Goal: Information Seeking & Learning: Learn about a topic

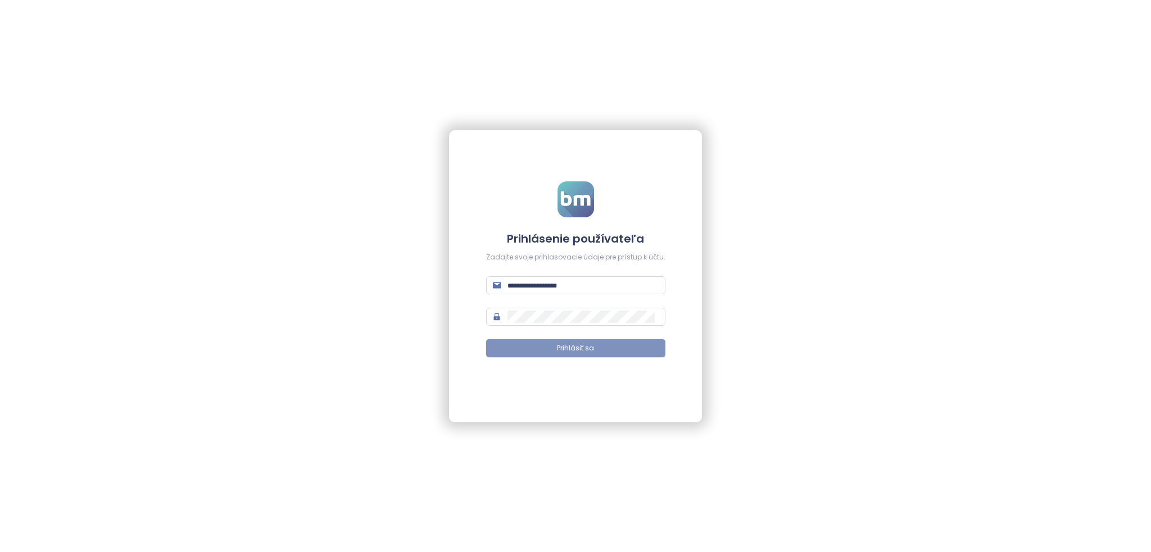
type input "**********"
click at [516, 344] on button "Prihlásiť sa" at bounding box center [575, 348] width 179 height 18
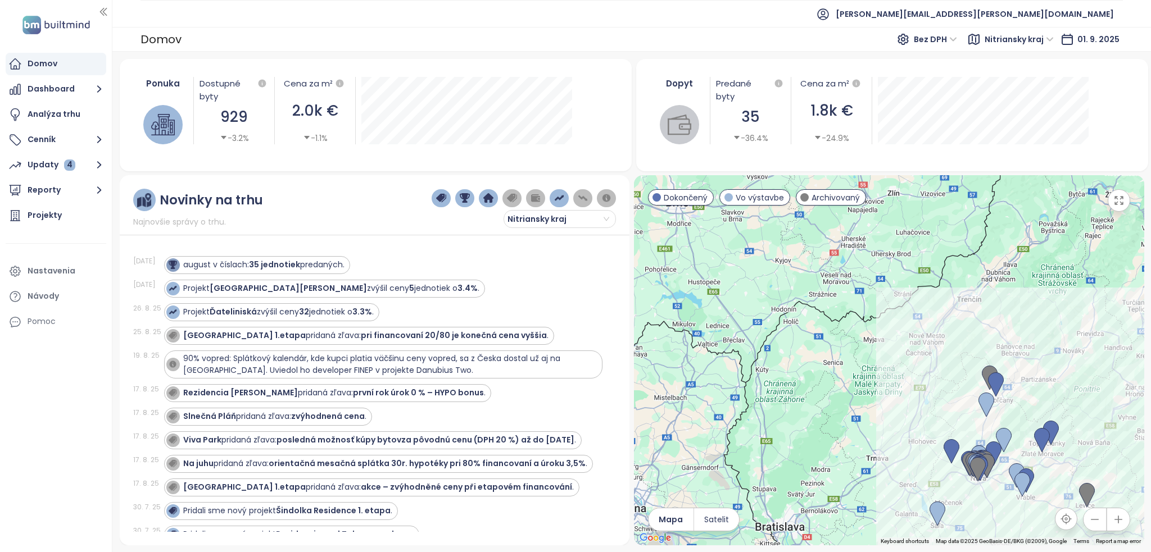
drag, startPoint x: 842, startPoint y: 346, endPoint x: 998, endPoint y: 492, distance: 213.4
click at [998, 492] on div at bounding box center [889, 360] width 510 height 370
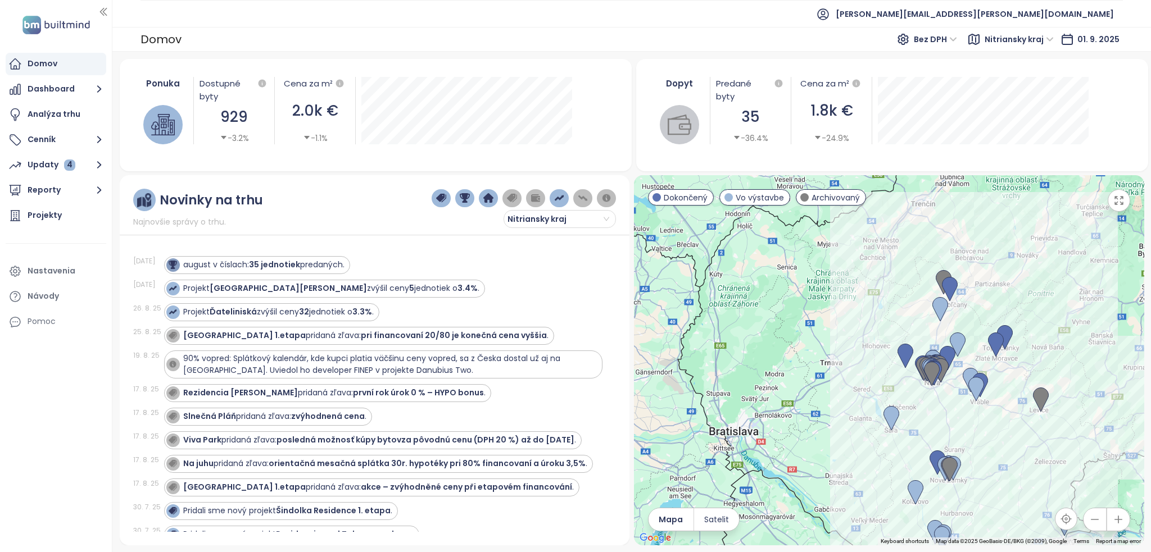
drag, startPoint x: 948, startPoint y: 339, endPoint x: 894, endPoint y: 233, distance: 118.6
click at [894, 233] on div at bounding box center [889, 360] width 510 height 370
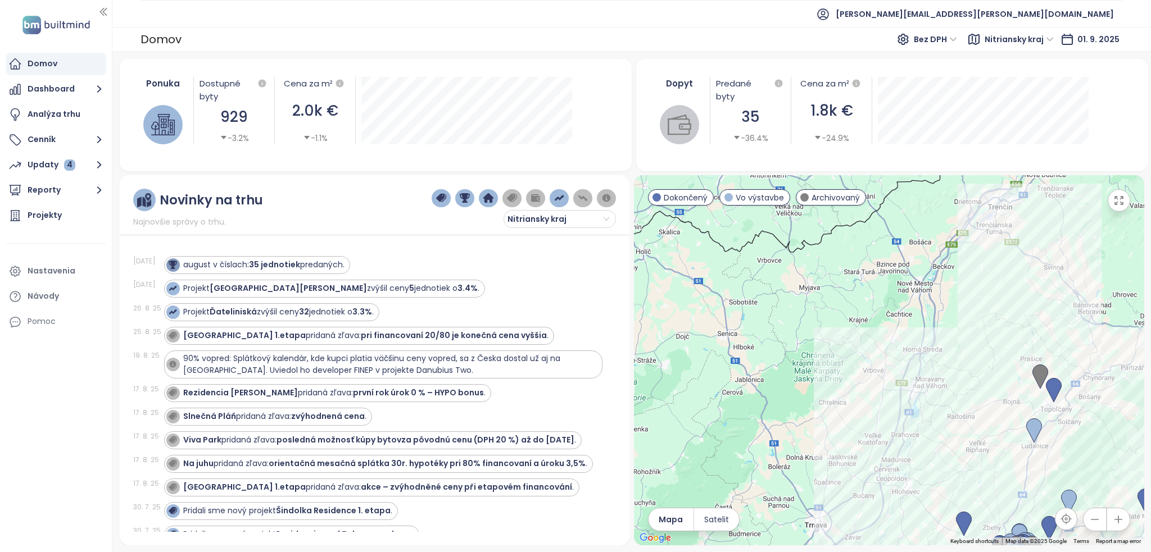
drag, startPoint x: 881, startPoint y: 301, endPoint x: 926, endPoint y: 483, distance: 187.5
click at [925, 483] on div at bounding box center [889, 360] width 510 height 370
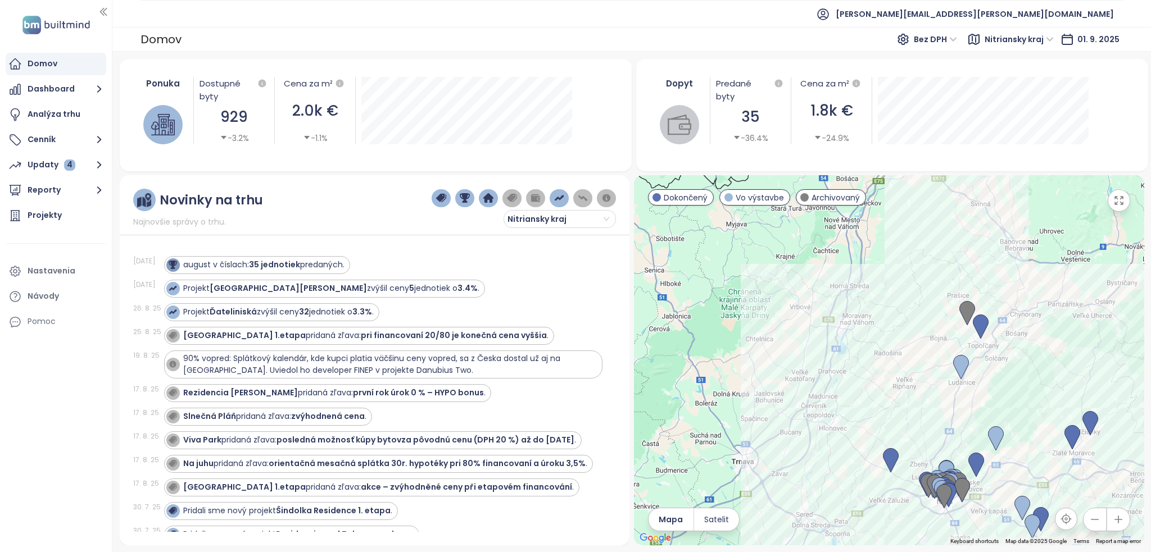
drag, startPoint x: 934, startPoint y: 328, endPoint x: 858, endPoint y: 270, distance: 95.1
click at [858, 270] on div at bounding box center [889, 360] width 510 height 370
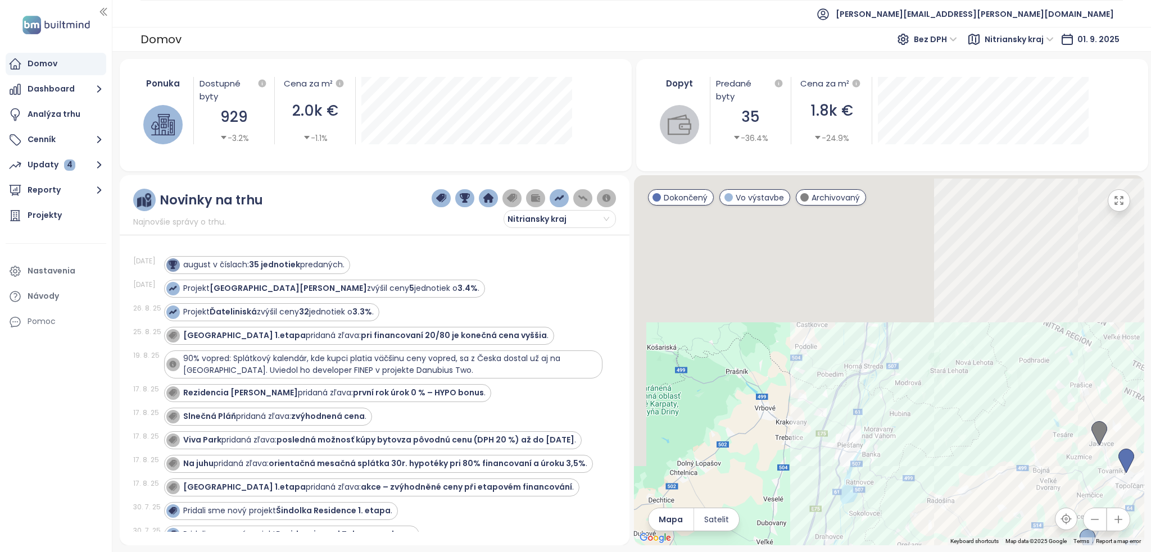
drag, startPoint x: 858, startPoint y: 408, endPoint x: 874, endPoint y: 579, distance: 170.9
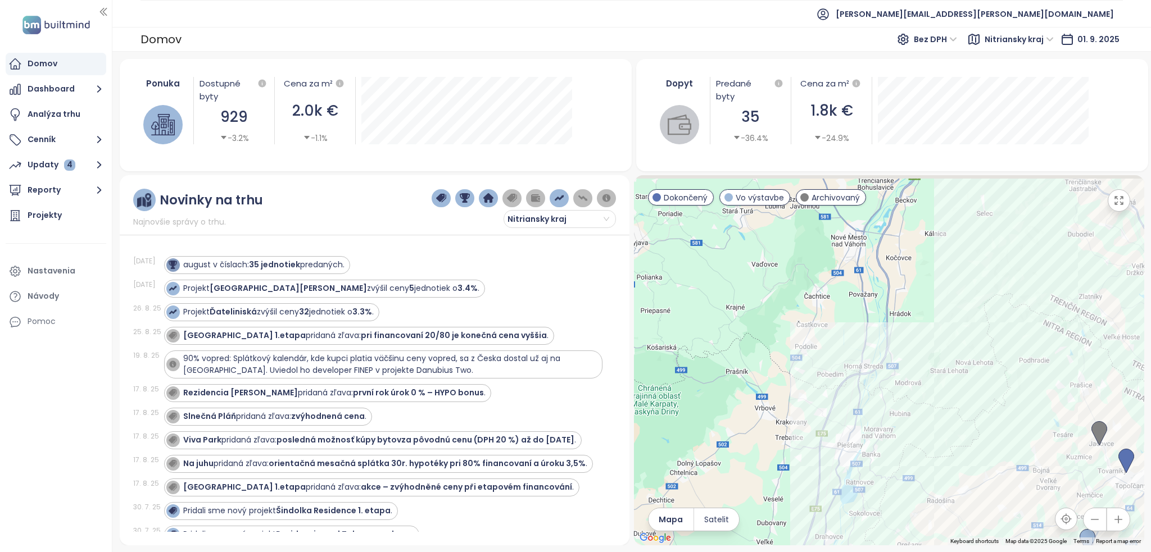
click at [874, 552] on html "Domov Dashboard Analýza trhu Cenník Updaty 4 Reporty Projekty Nastavenia Návody…" at bounding box center [575, 276] width 1151 height 552
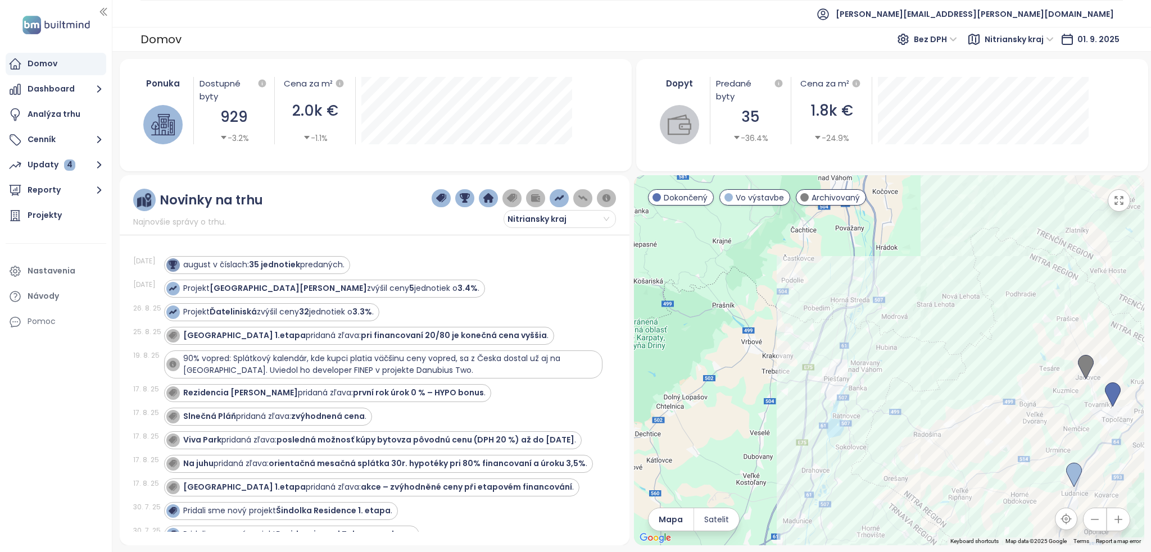
drag, startPoint x: 870, startPoint y: 395, endPoint x: 868, endPoint y: 303, distance: 92.1
click at [868, 305] on div at bounding box center [889, 360] width 510 height 370
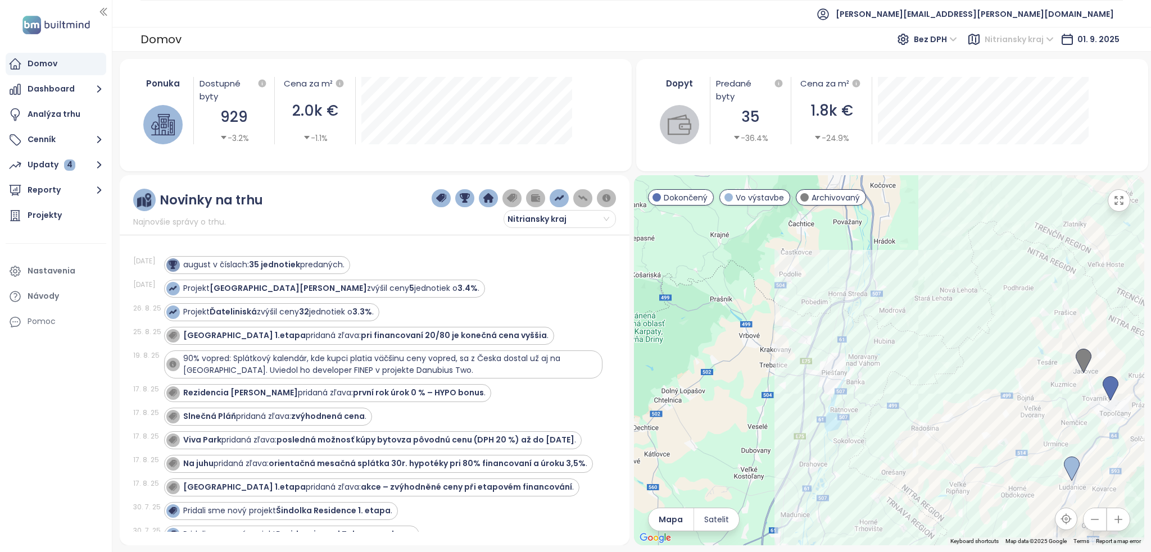
click at [999, 44] on span "Nitriansky kraj" at bounding box center [1018, 39] width 69 height 17
click at [1012, 112] on div "[GEOGRAPHIC_DATA]" at bounding box center [1034, 116] width 83 height 12
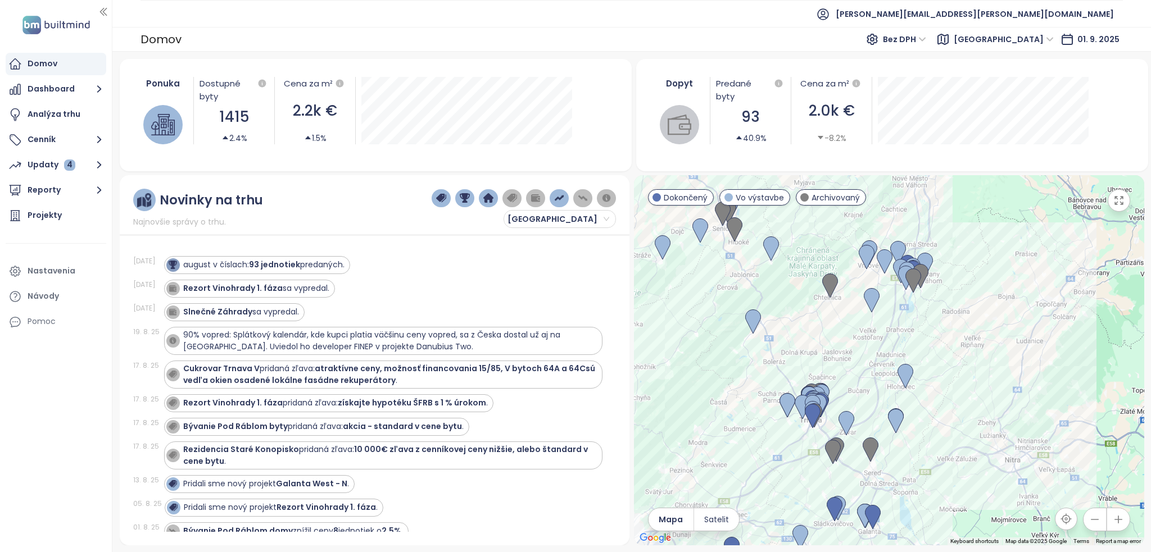
drag, startPoint x: 935, startPoint y: 242, endPoint x: 925, endPoint y: 346, distance: 104.4
click at [925, 346] on div at bounding box center [889, 360] width 510 height 370
drag, startPoint x: 917, startPoint y: 388, endPoint x: 913, endPoint y: 261, distance: 127.6
click at [913, 261] on div at bounding box center [889, 360] width 510 height 370
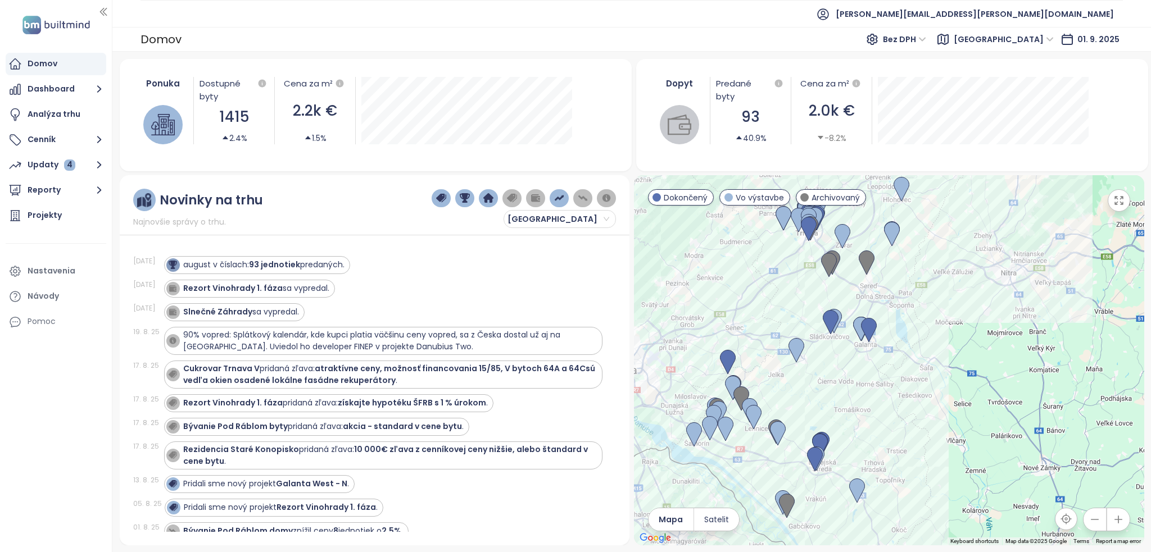
drag, startPoint x: 868, startPoint y: 436, endPoint x: 866, endPoint y: 358, distance: 78.7
click at [866, 358] on div at bounding box center [889, 360] width 510 height 370
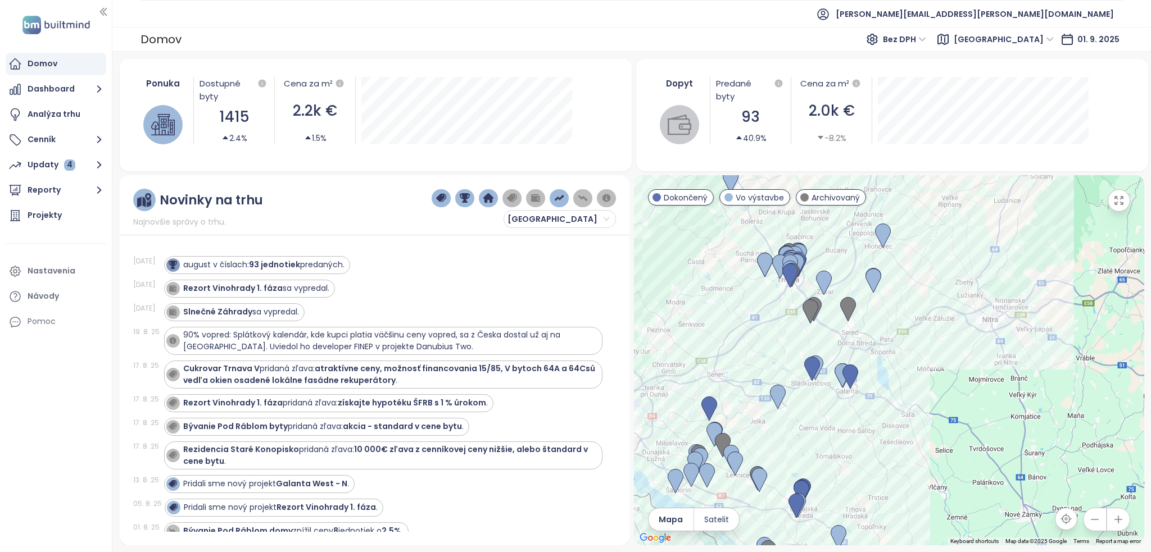
drag, startPoint x: 862, startPoint y: 384, endPoint x: 843, endPoint y: 440, distance: 58.8
click at [843, 440] on div at bounding box center [889, 360] width 510 height 370
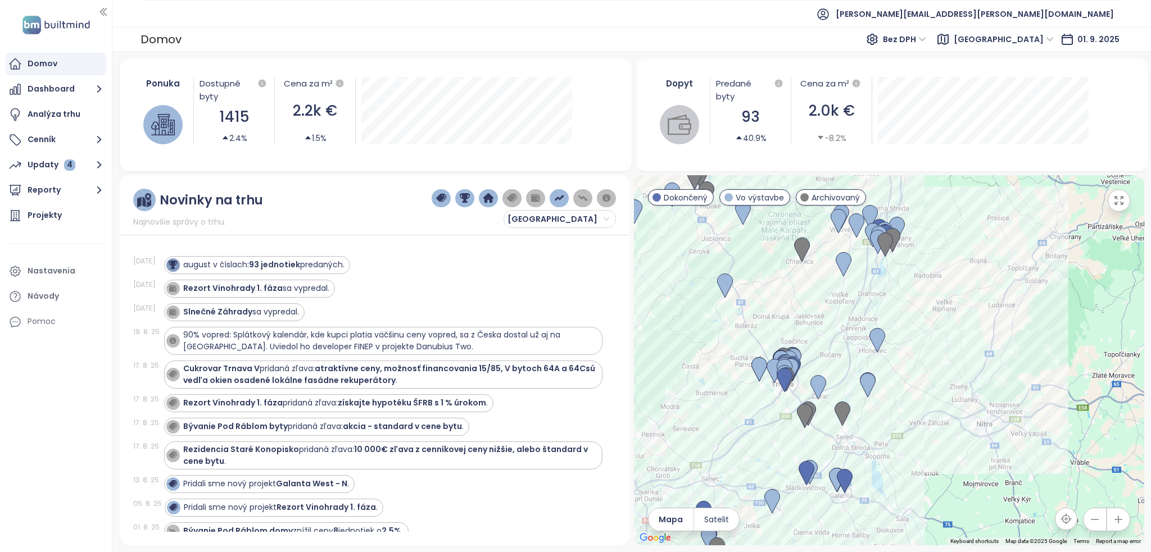
drag, startPoint x: 862, startPoint y: 338, endPoint x: 856, endPoint y: 444, distance: 106.3
click at [856, 444] on div at bounding box center [889, 360] width 510 height 370
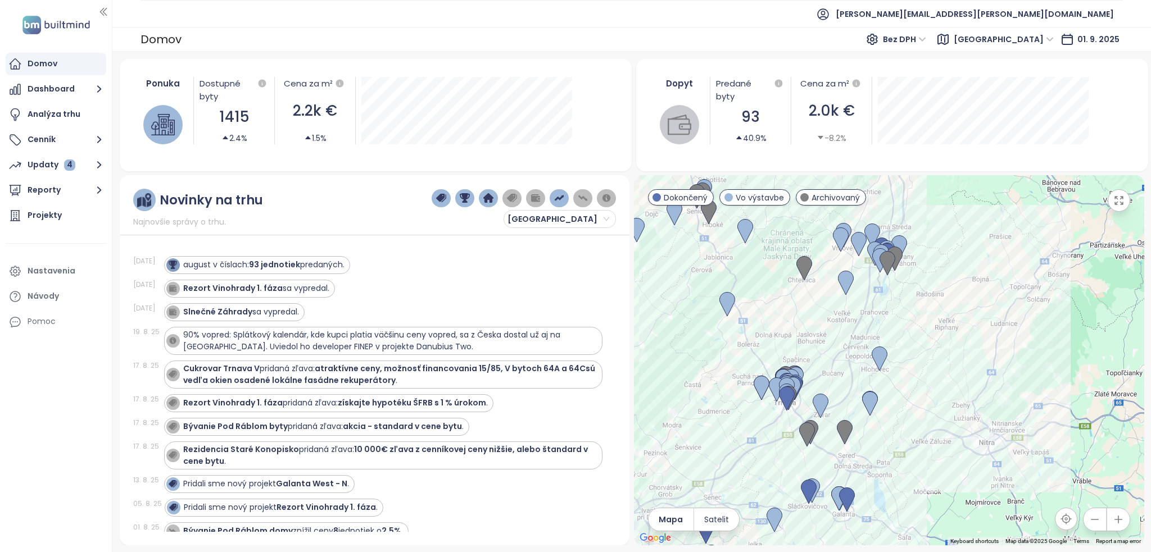
drag, startPoint x: 827, startPoint y: 330, endPoint x: 829, endPoint y: 348, distance: 18.1
click at [829, 348] on div at bounding box center [889, 360] width 510 height 370
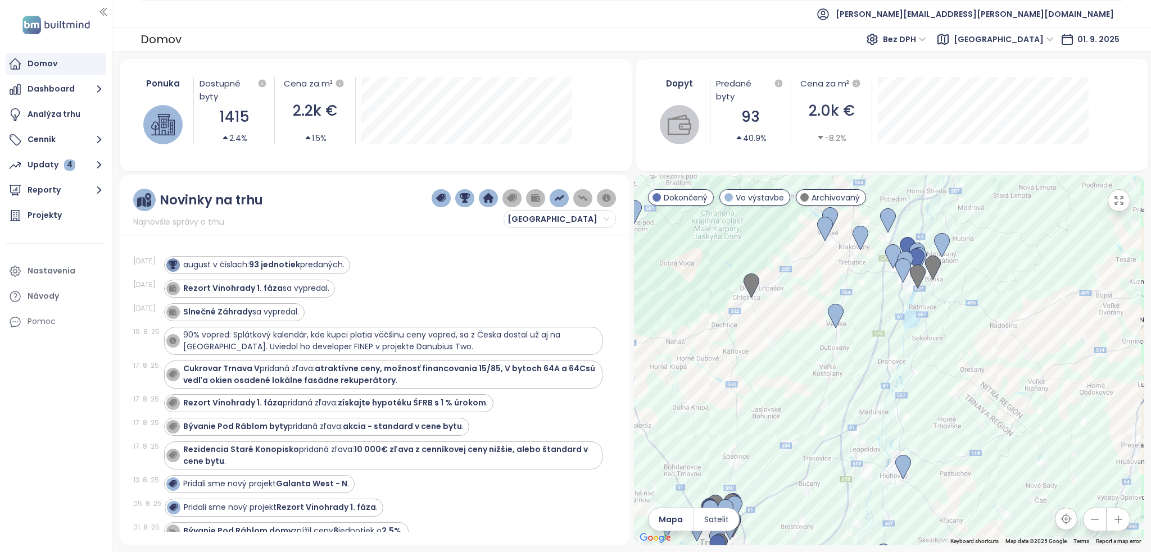
drag, startPoint x: 829, startPoint y: 365, endPoint x: 802, endPoint y: 443, distance: 83.1
click at [802, 443] on div at bounding box center [889, 360] width 510 height 370
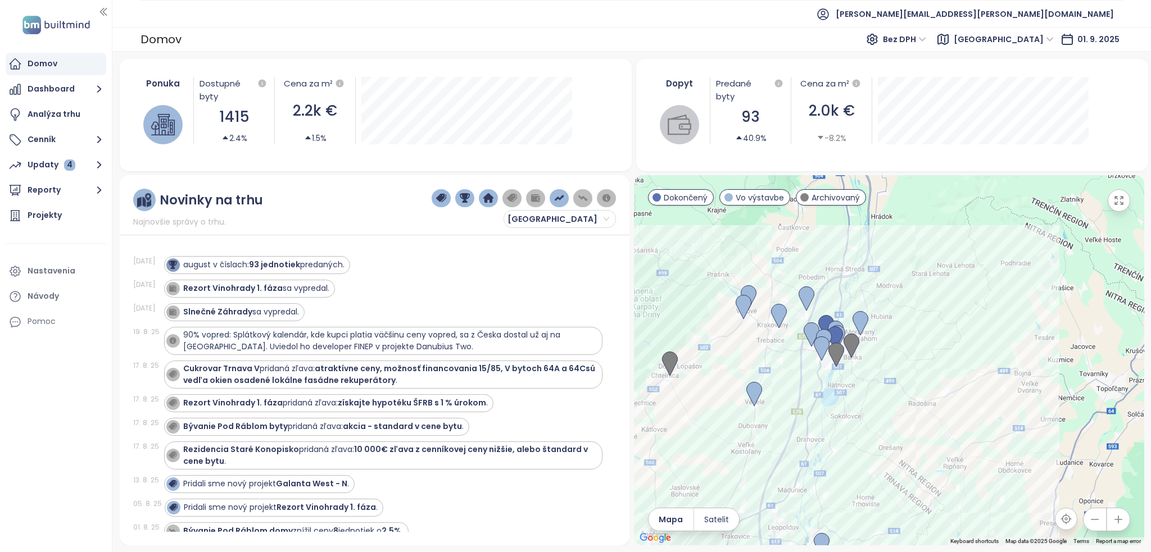
drag, startPoint x: 922, startPoint y: 310, endPoint x: 839, endPoint y: 395, distance: 118.4
click at [839, 395] on div at bounding box center [889, 360] width 510 height 370
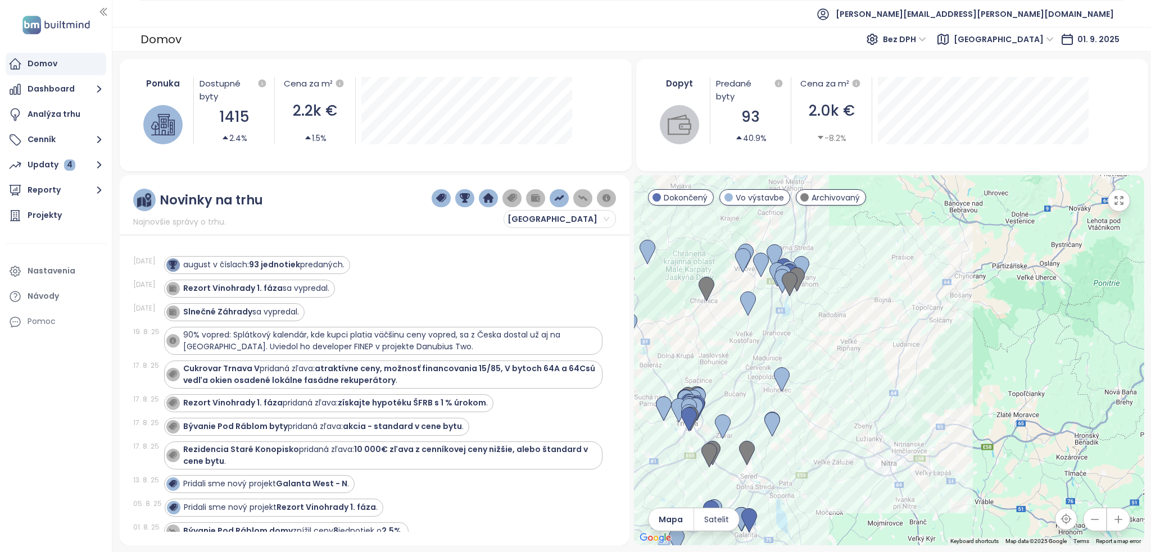
drag, startPoint x: 1058, startPoint y: 307, endPoint x: 1028, endPoint y: 310, distance: 30.0
click at [1028, 310] on div at bounding box center [889, 360] width 510 height 370
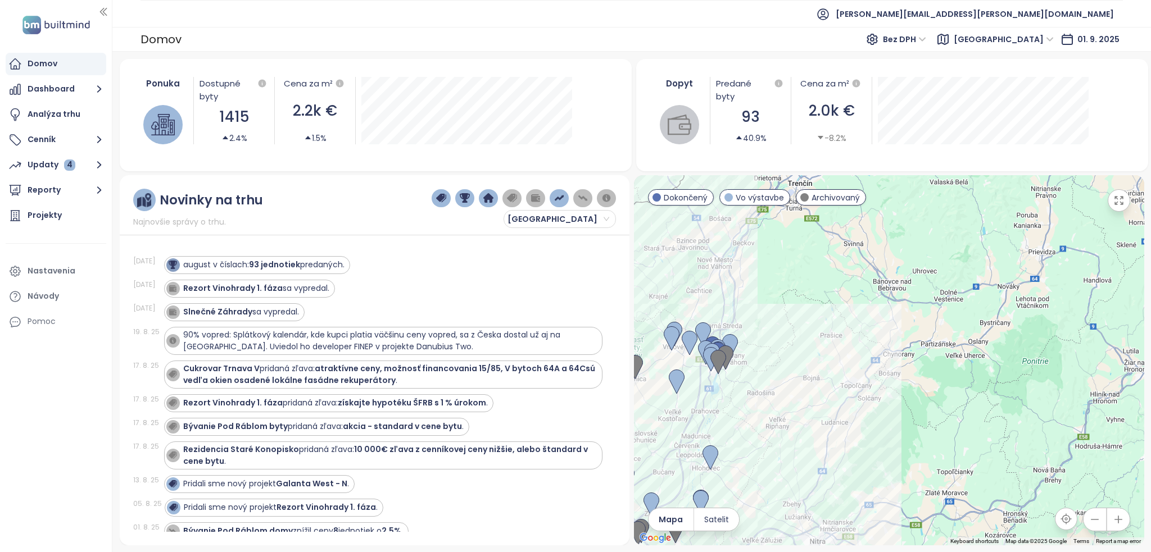
drag, startPoint x: 1028, startPoint y: 310, endPoint x: 955, endPoint y: 390, distance: 108.2
click at [955, 390] on div at bounding box center [889, 360] width 510 height 370
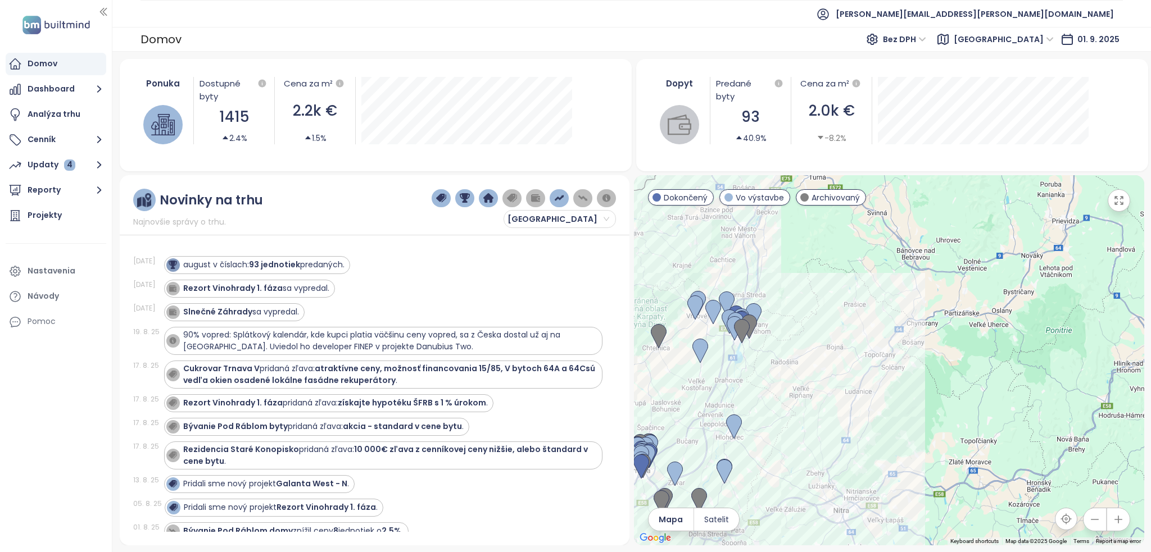
drag, startPoint x: 719, startPoint y: 386, endPoint x: 745, endPoint y: 354, distance: 41.1
click at [745, 354] on div at bounding box center [889, 360] width 510 height 370
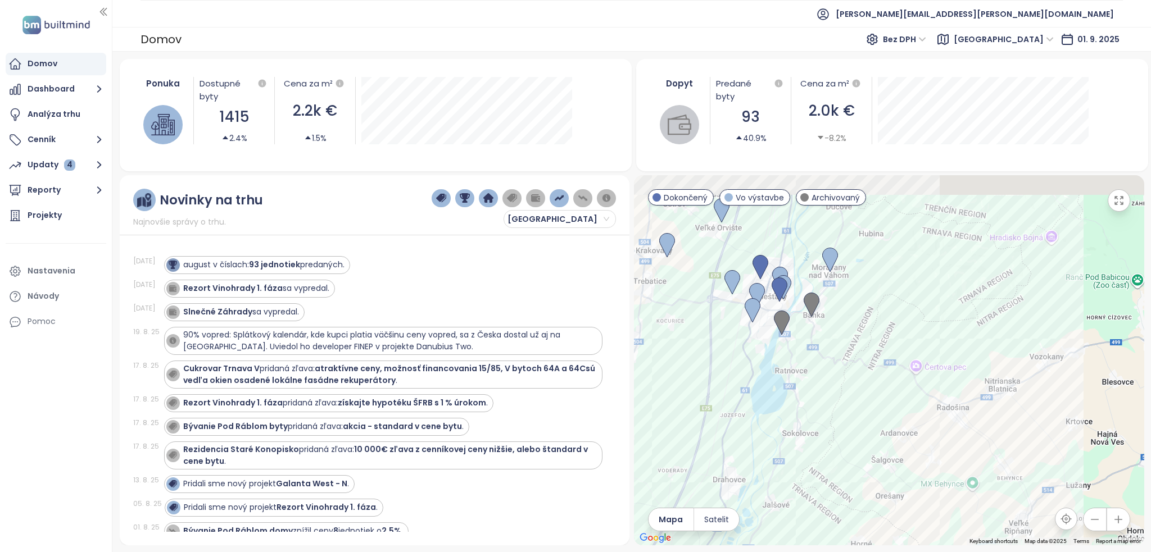
drag, startPoint x: 747, startPoint y: 302, endPoint x: 764, endPoint y: 336, distance: 38.4
click at [764, 336] on div at bounding box center [889, 360] width 510 height 370
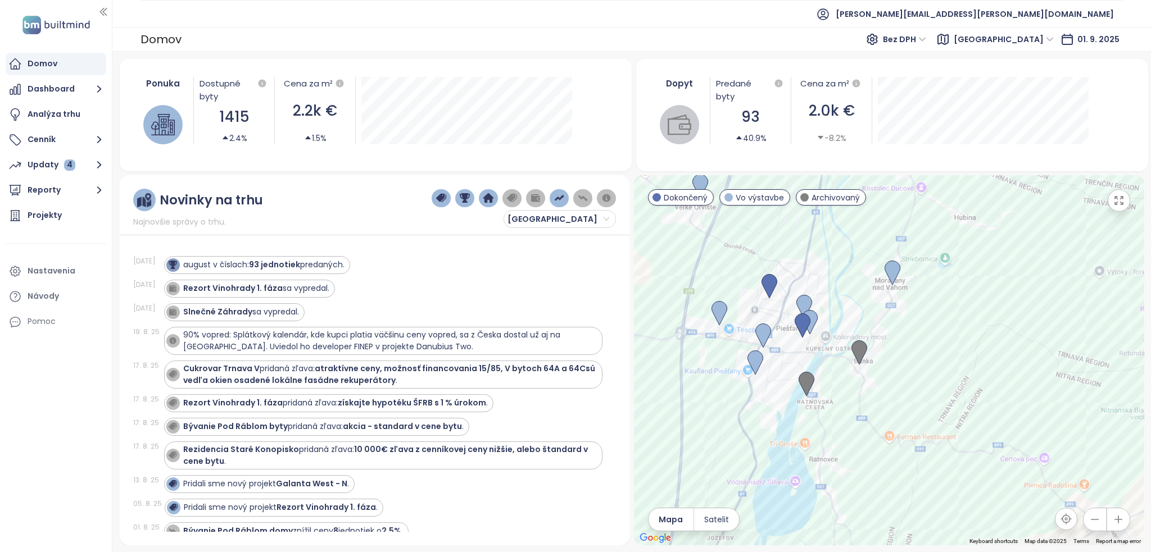
drag, startPoint x: 766, startPoint y: 338, endPoint x: 771, endPoint y: 390, distance: 51.9
click at [771, 390] on div at bounding box center [889, 360] width 510 height 370
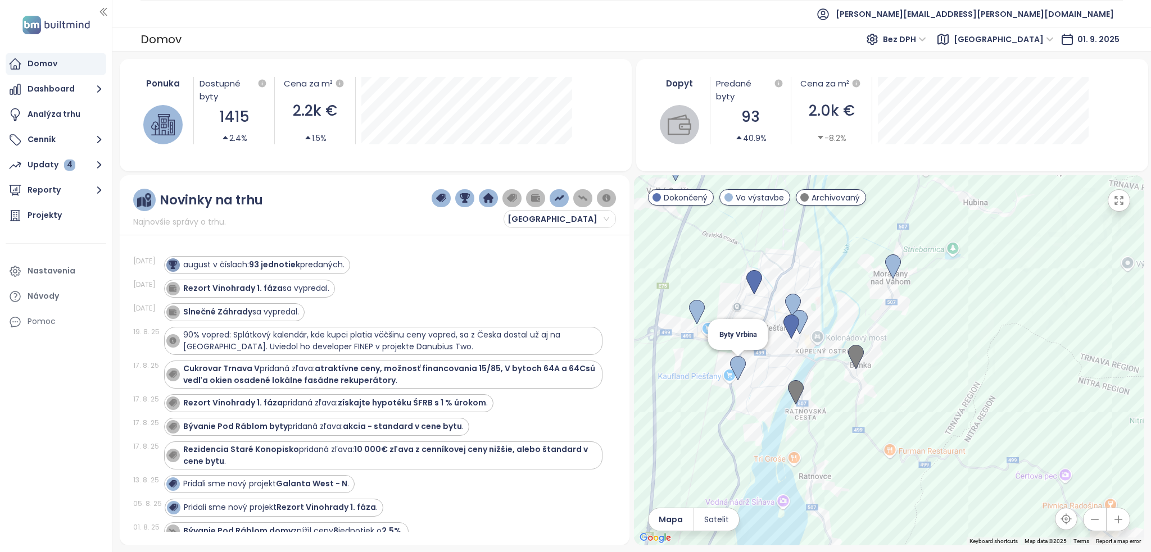
click at [733, 362] on img at bounding box center [738, 368] width 16 height 25
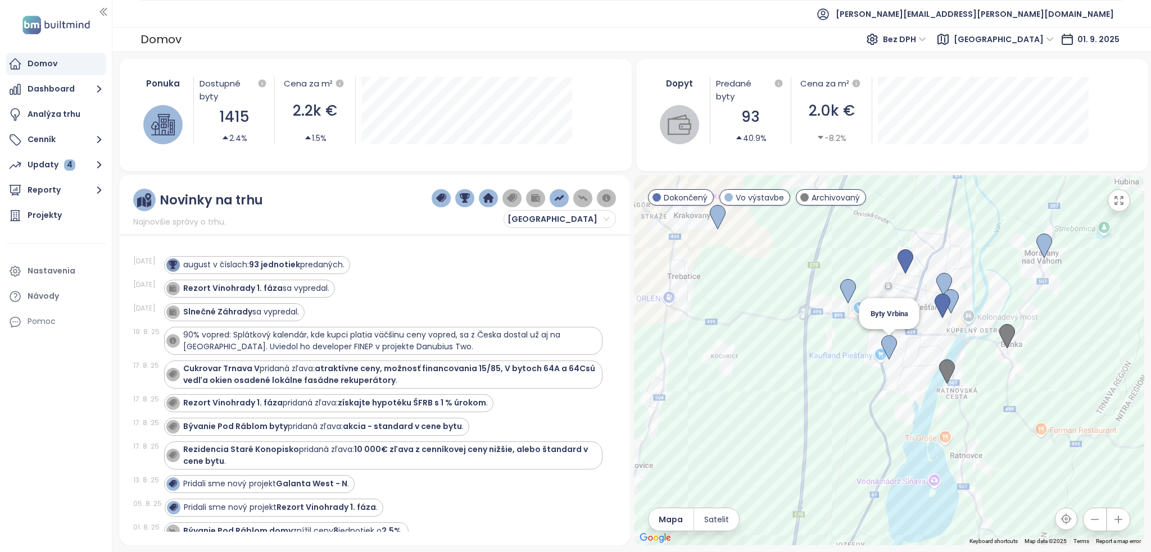
click at [894, 348] on img at bounding box center [889, 347] width 16 height 25
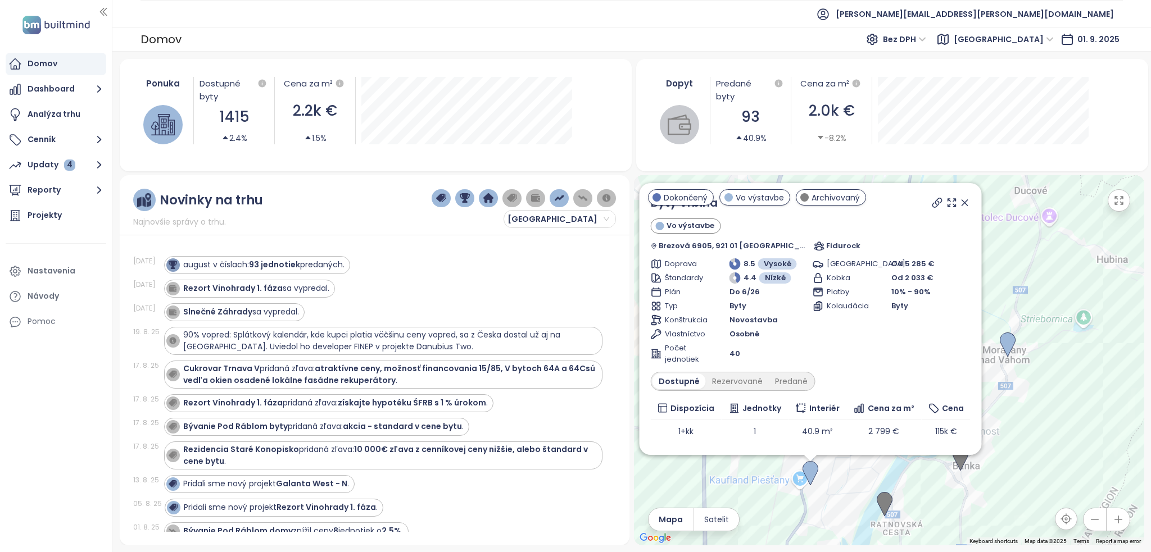
drag, startPoint x: 1073, startPoint y: 376, endPoint x: 1058, endPoint y: 463, distance: 88.4
click at [1058, 463] on div "Byty Vrbina Vo výstavbe Brezová 6905, 921 01 [GEOGRAPHIC_DATA], [GEOGRAPHIC_DAT…" at bounding box center [889, 360] width 510 height 370
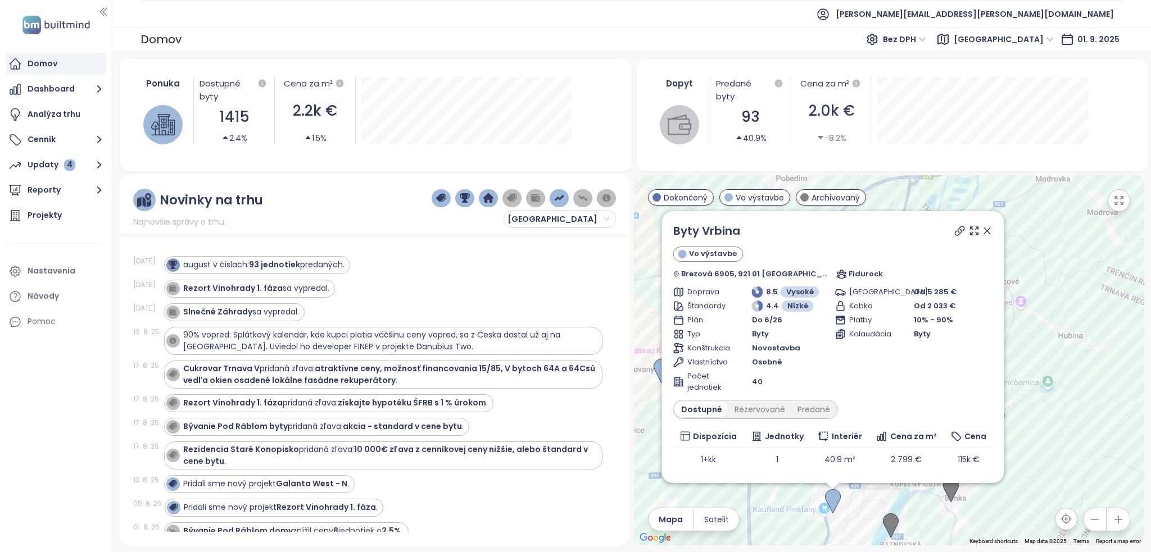
drag, startPoint x: 1072, startPoint y: 393, endPoint x: 1075, endPoint y: 436, distance: 43.9
click at [1075, 436] on div "Byty Vrbina Vo výstavbe Brezová 6905, 921 01 [GEOGRAPHIC_DATA], [GEOGRAPHIC_DAT…" at bounding box center [889, 360] width 510 height 370
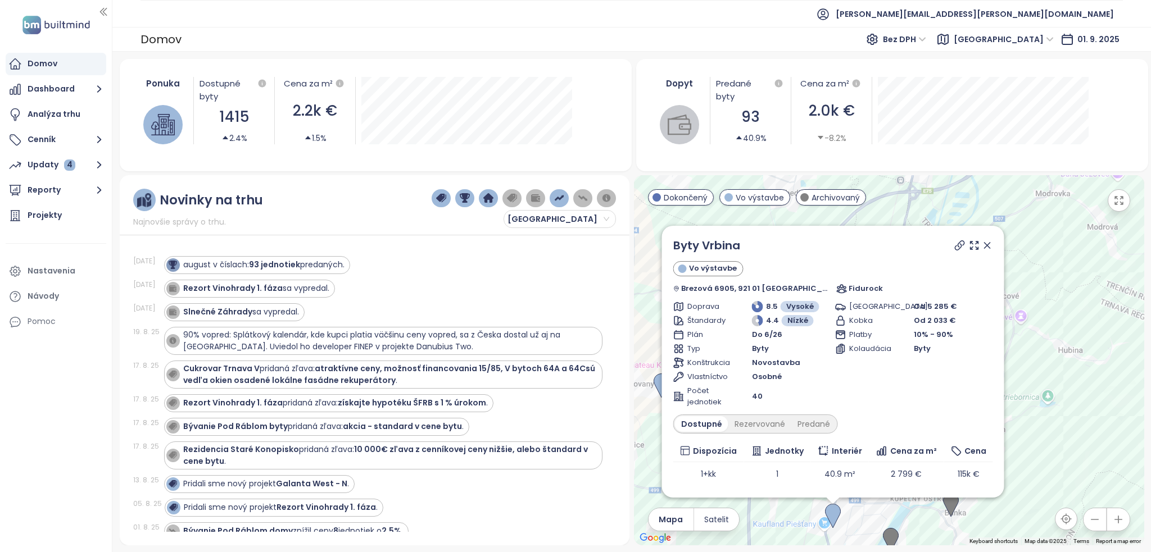
click at [1038, 463] on div "Byty Vrbina Vo výstavbe Brezová 6905, 921 01 [GEOGRAPHIC_DATA], [GEOGRAPHIC_DAT…" at bounding box center [889, 360] width 510 height 370
click at [981, 244] on icon at bounding box center [986, 245] width 11 height 11
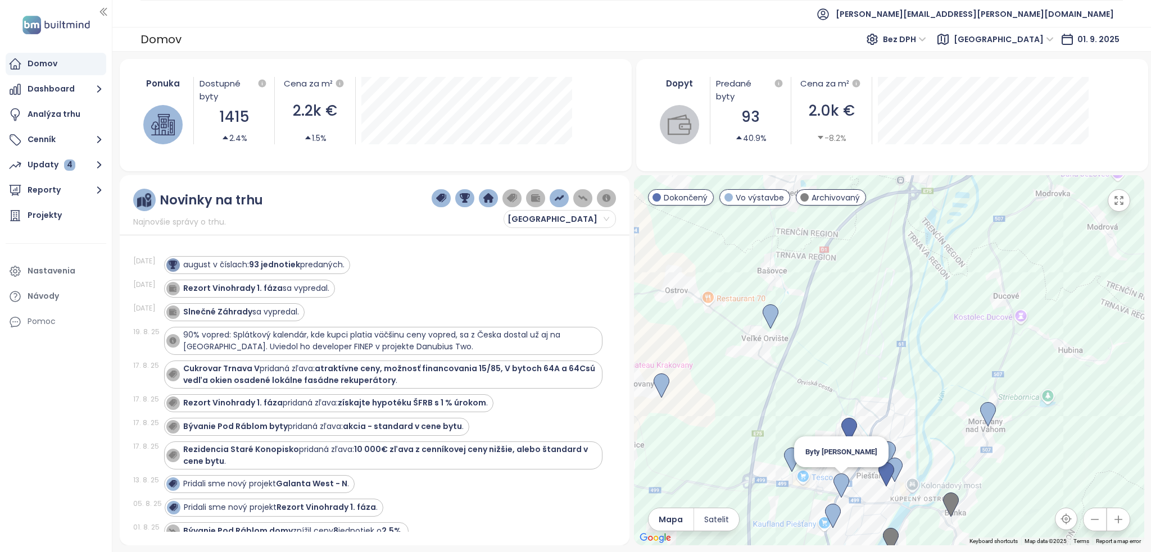
click at [841, 483] on img at bounding box center [841, 486] width 16 height 25
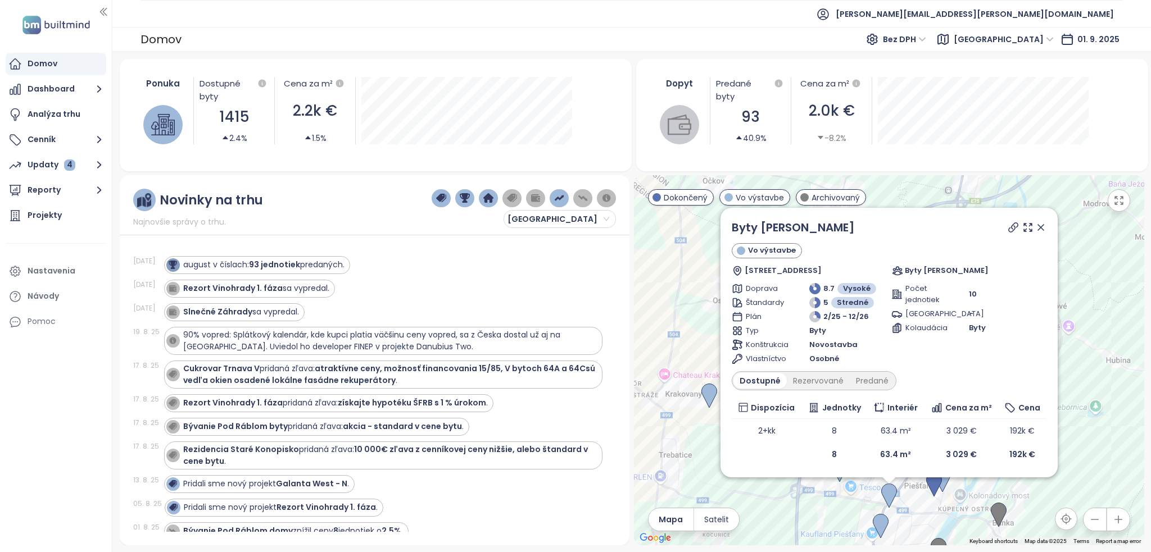
drag, startPoint x: 1042, startPoint y: 226, endPoint x: 1035, endPoint y: 233, distance: 9.1
click at [1042, 226] on icon at bounding box center [1040, 227] width 11 height 11
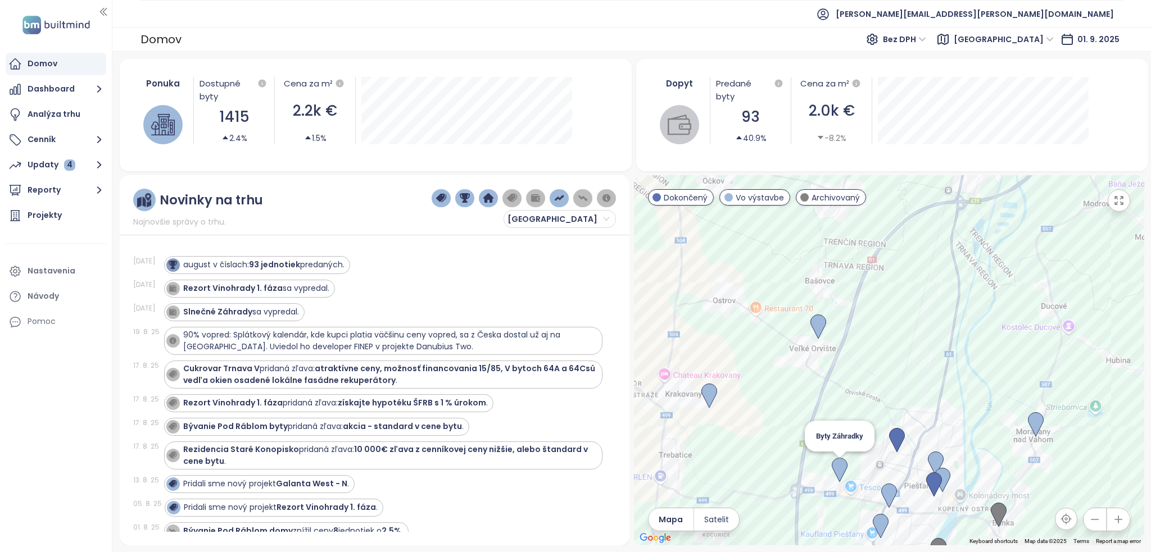
click at [840, 463] on img at bounding box center [839, 470] width 16 height 25
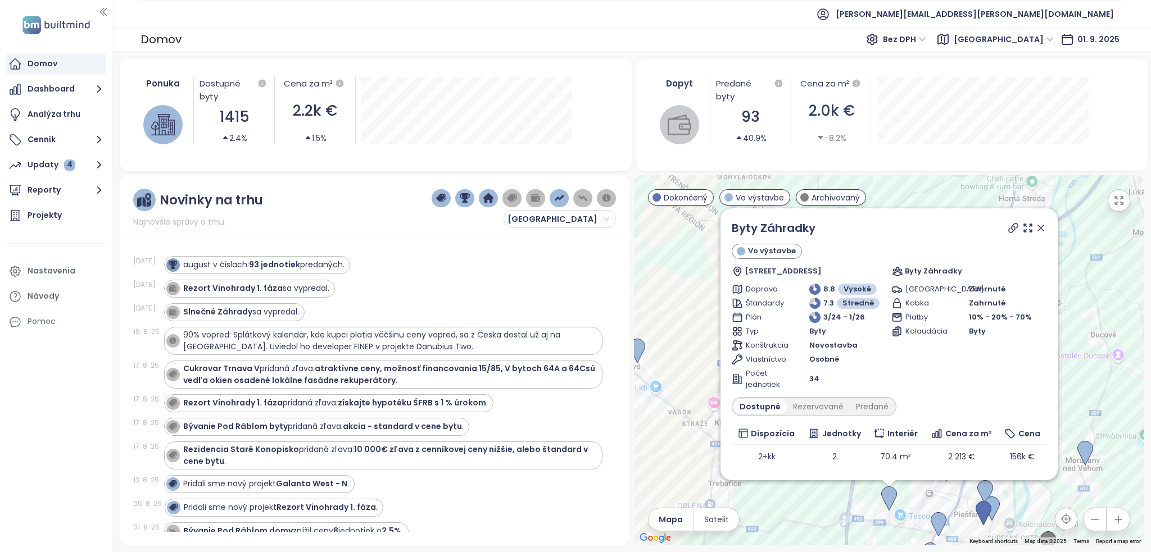
click at [1069, 374] on div "Byty Záhradky Vo výstavbe [GEOGRAPHIC_DATA] 2557/113, 921 01 [GEOGRAPHIC_DATA],…" at bounding box center [889, 360] width 510 height 370
click at [1035, 228] on icon at bounding box center [1040, 227] width 11 height 11
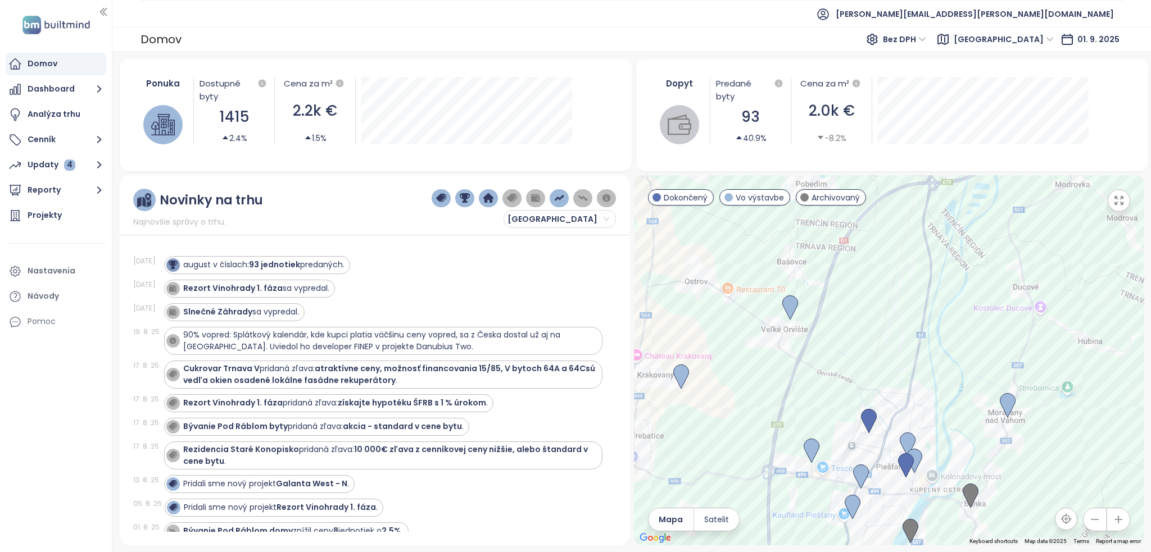
drag, startPoint x: 968, startPoint y: 379, endPoint x: 900, endPoint y: 337, distance: 80.5
click at [901, 338] on div at bounding box center [889, 360] width 510 height 370
click at [863, 416] on img at bounding box center [864, 420] width 16 height 25
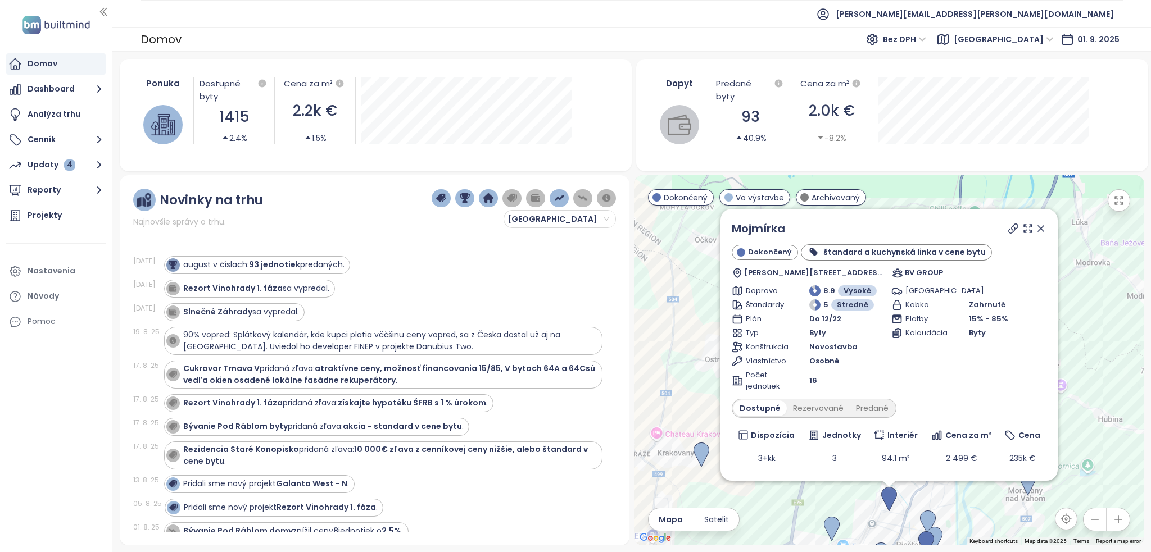
click at [1035, 229] on icon at bounding box center [1040, 228] width 11 height 11
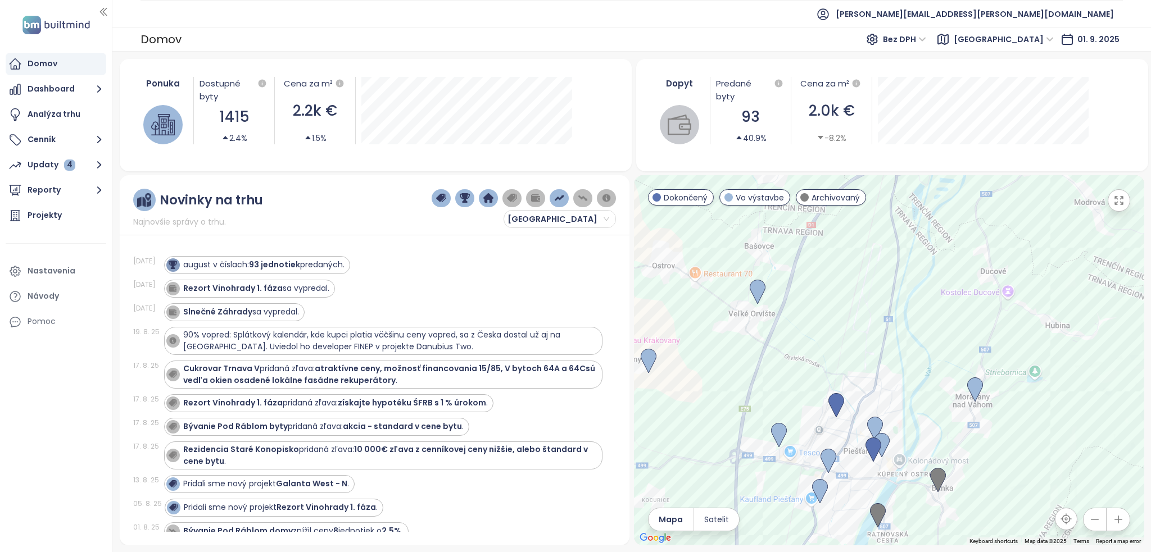
drag, startPoint x: 948, startPoint y: 501, endPoint x: 890, endPoint y: 404, distance: 113.4
click at [892, 401] on div at bounding box center [889, 360] width 510 height 370
click at [872, 442] on img at bounding box center [870, 444] width 16 height 25
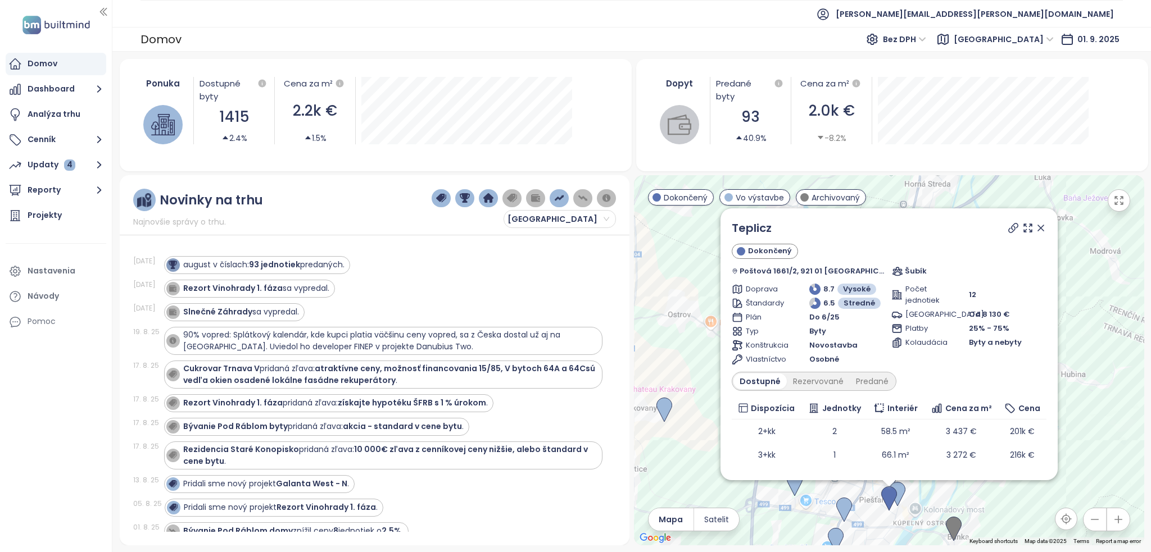
drag, startPoint x: 1033, startPoint y: 229, endPoint x: 883, endPoint y: 347, distance: 190.4
click at [1038, 229] on icon at bounding box center [1041, 228] width 6 height 6
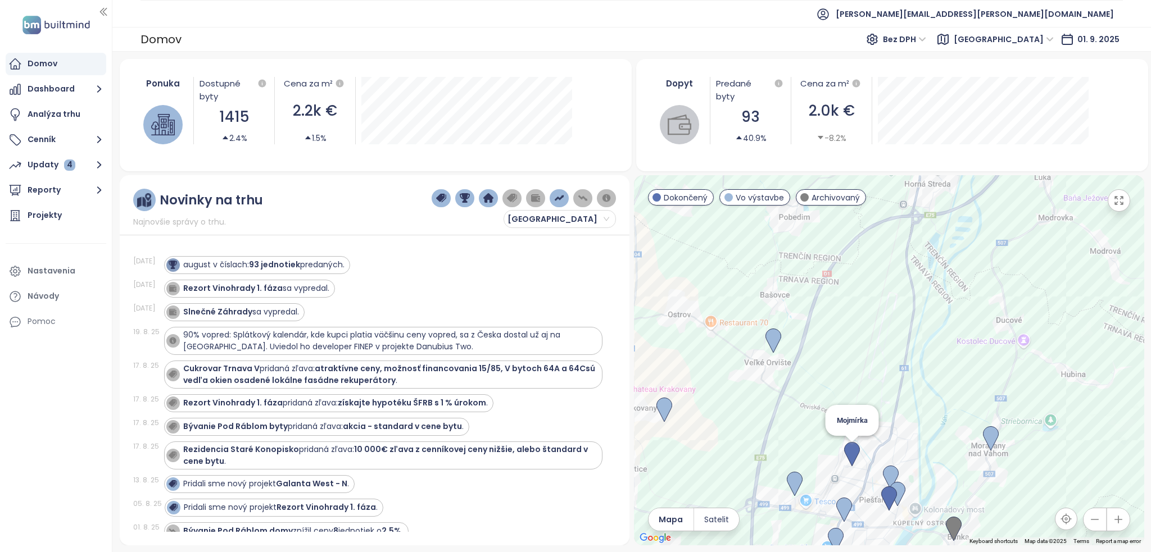
click at [850, 452] on img at bounding box center [852, 454] width 16 height 25
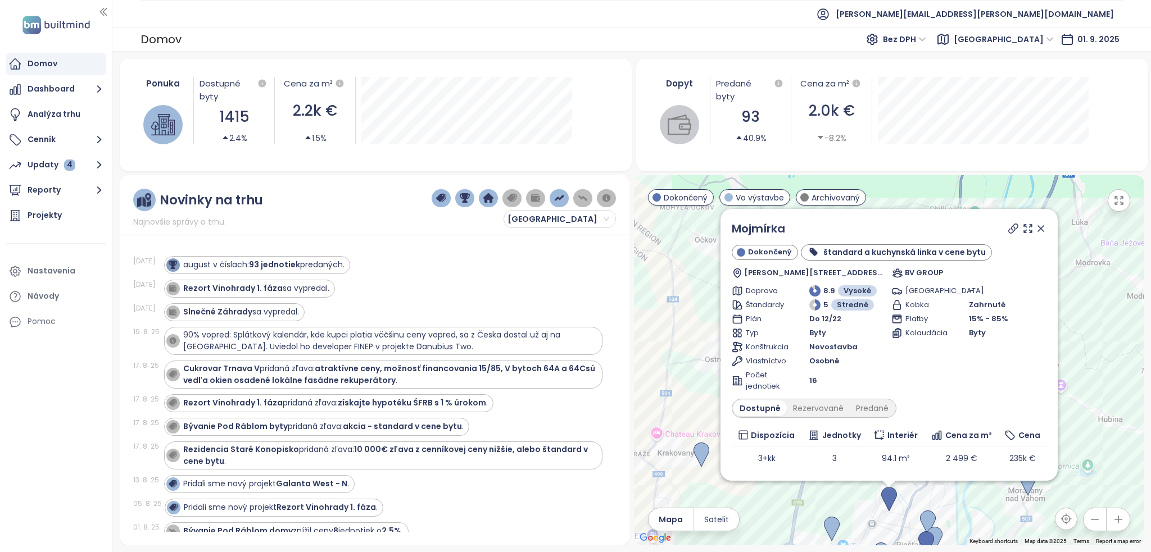
click at [1035, 228] on icon at bounding box center [1040, 228] width 11 height 11
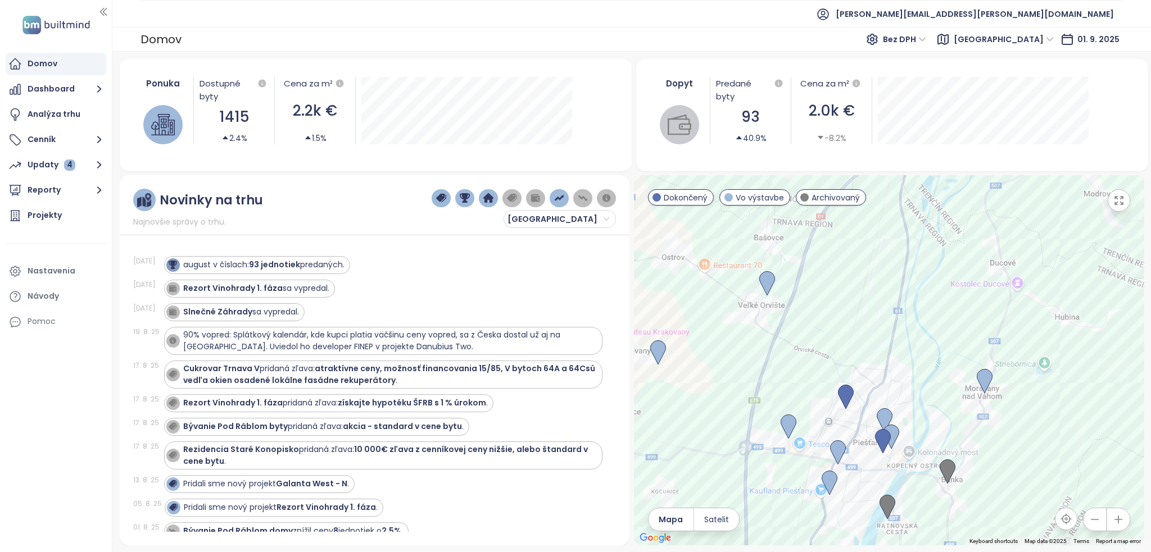
drag, startPoint x: 935, startPoint y: 427, endPoint x: 884, endPoint y: 313, distance: 124.7
click at [884, 313] on div at bounding box center [889, 360] width 510 height 370
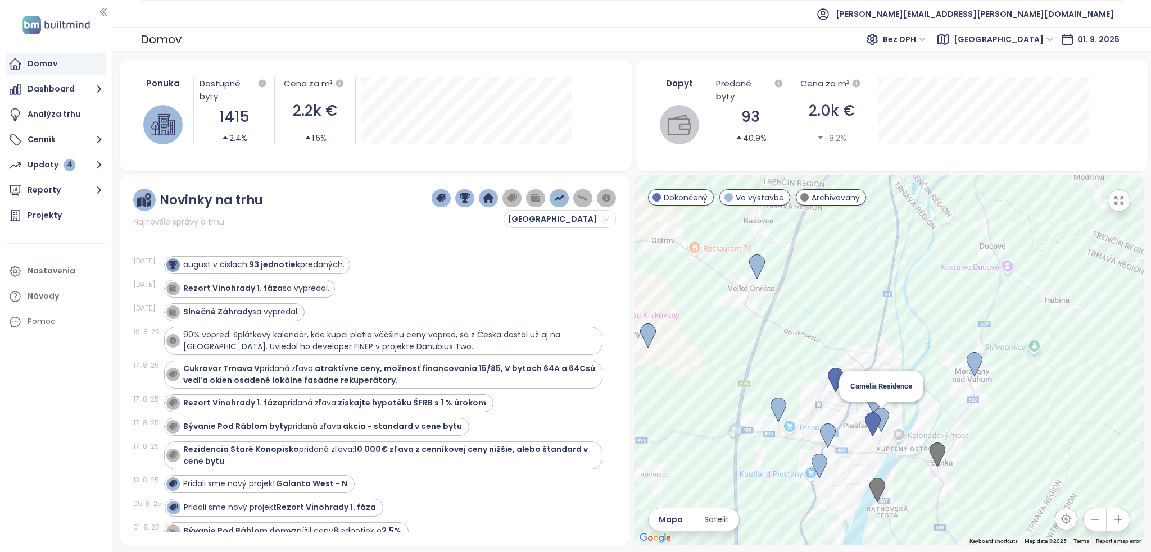
click at [885, 422] on img at bounding box center [881, 420] width 16 height 25
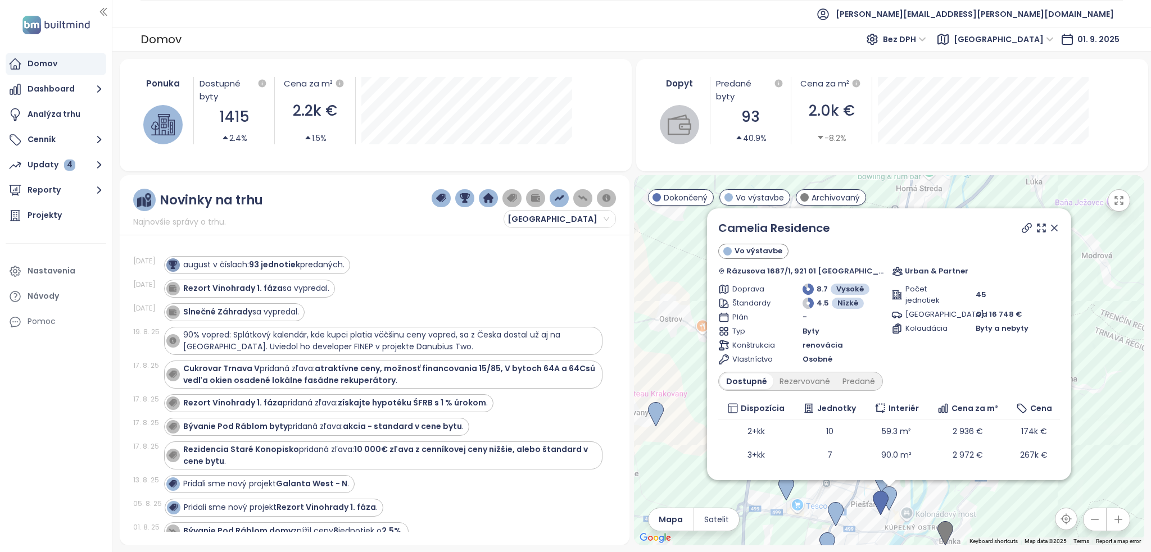
click at [1048, 229] on icon at bounding box center [1053, 227] width 11 height 11
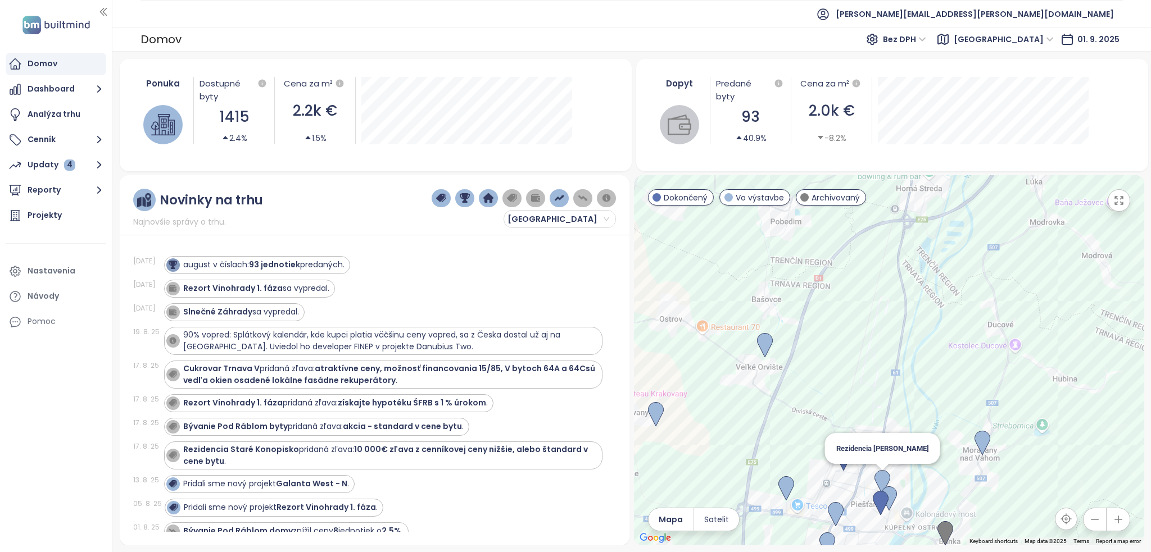
click at [881, 475] on img at bounding box center [882, 482] width 16 height 25
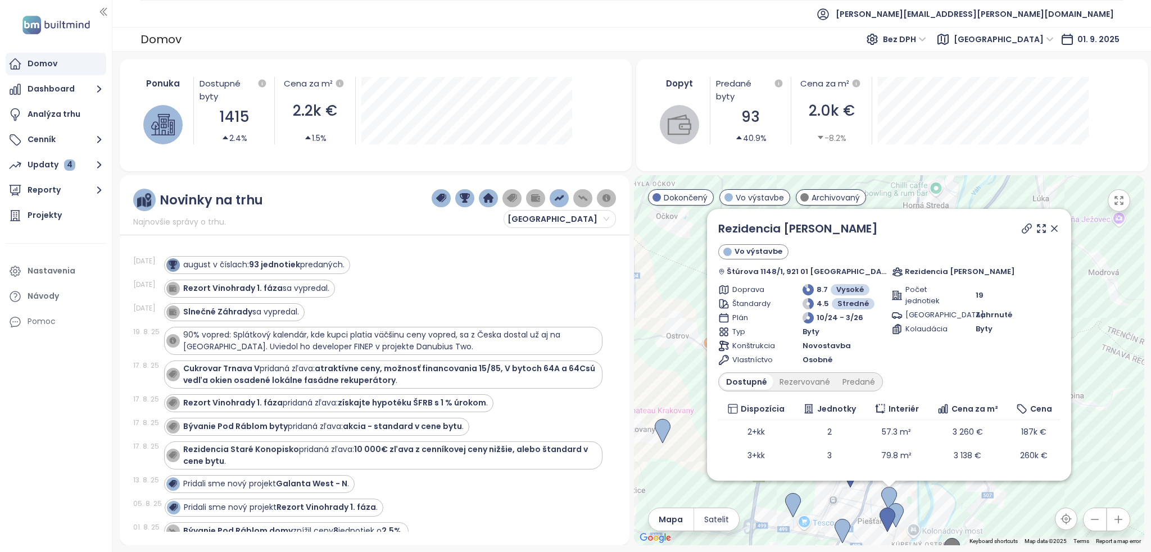
click at [1048, 228] on icon at bounding box center [1053, 228] width 11 height 11
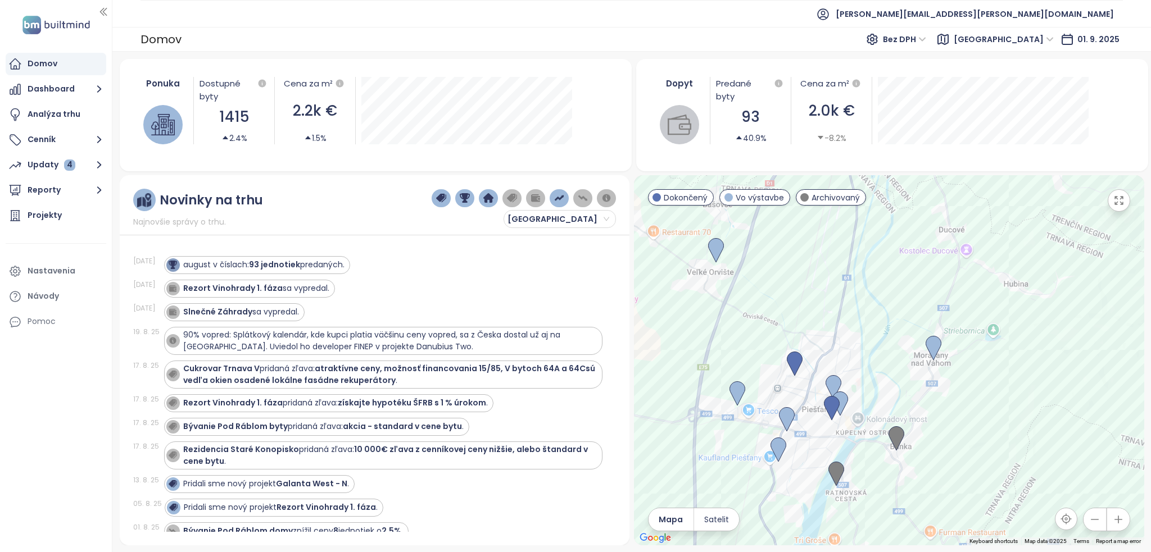
drag, startPoint x: 885, startPoint y: 391, endPoint x: 869, endPoint y: 354, distance: 40.0
click at [862, 356] on div at bounding box center [889, 360] width 510 height 370
click at [938, 347] on img at bounding box center [933, 347] width 16 height 25
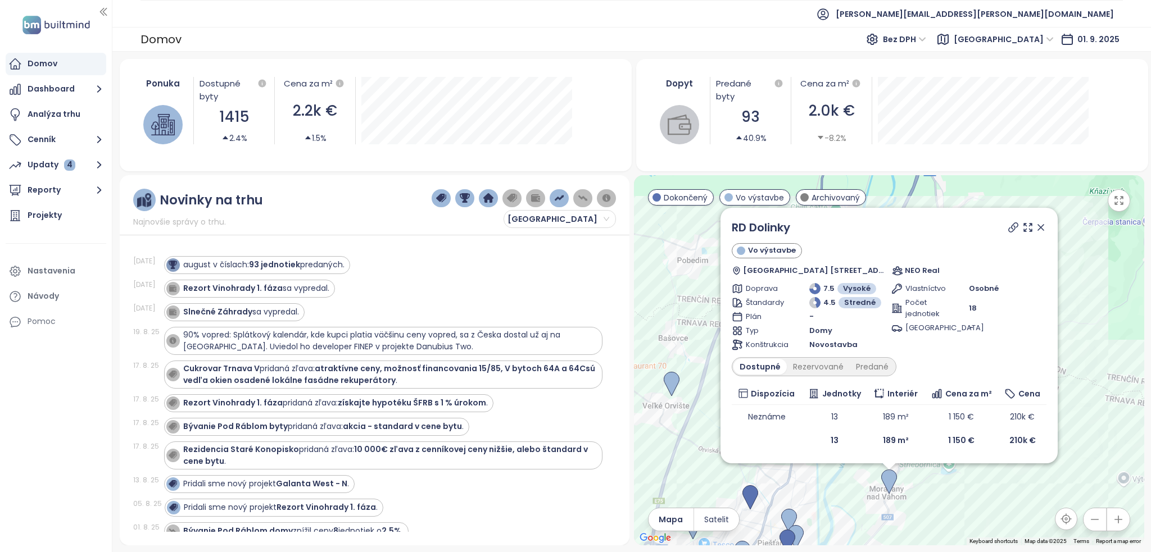
click at [1042, 229] on icon at bounding box center [1041, 228] width 6 height 6
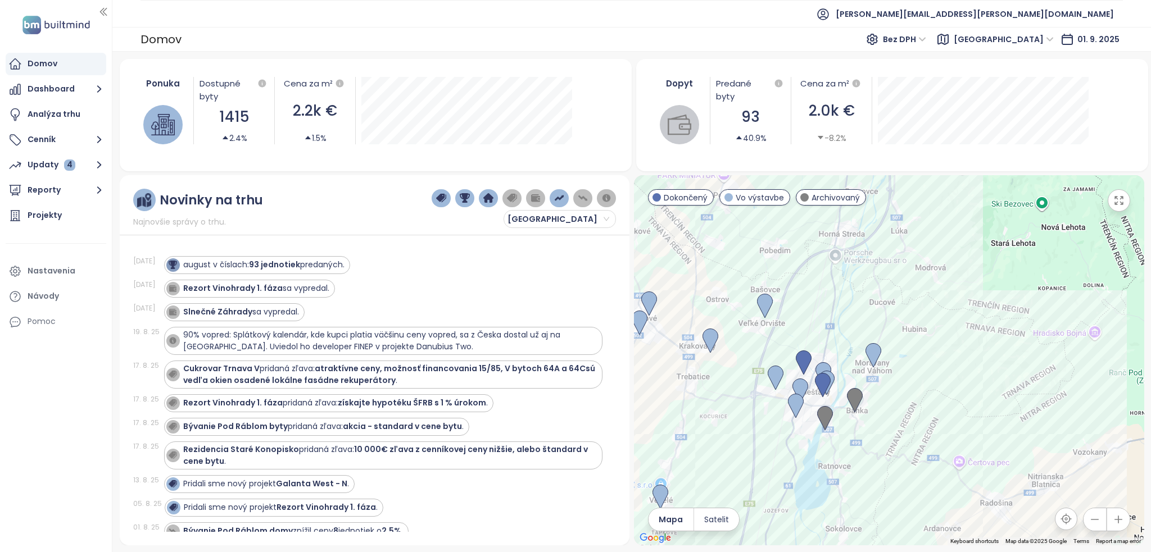
drag, startPoint x: 827, startPoint y: 393, endPoint x: 834, endPoint y: 298, distance: 94.7
click at [834, 298] on div at bounding box center [889, 360] width 510 height 370
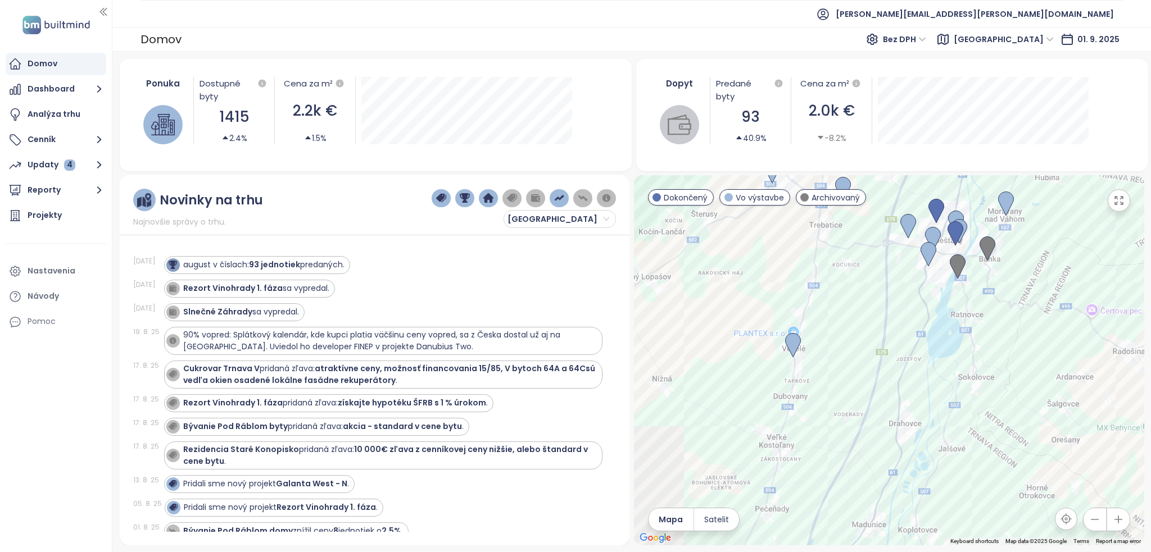
drag, startPoint x: 840, startPoint y: 305, endPoint x: 910, endPoint y: 263, distance: 81.6
click at [910, 263] on div at bounding box center [889, 360] width 510 height 370
click at [793, 344] on img at bounding box center [794, 344] width 16 height 25
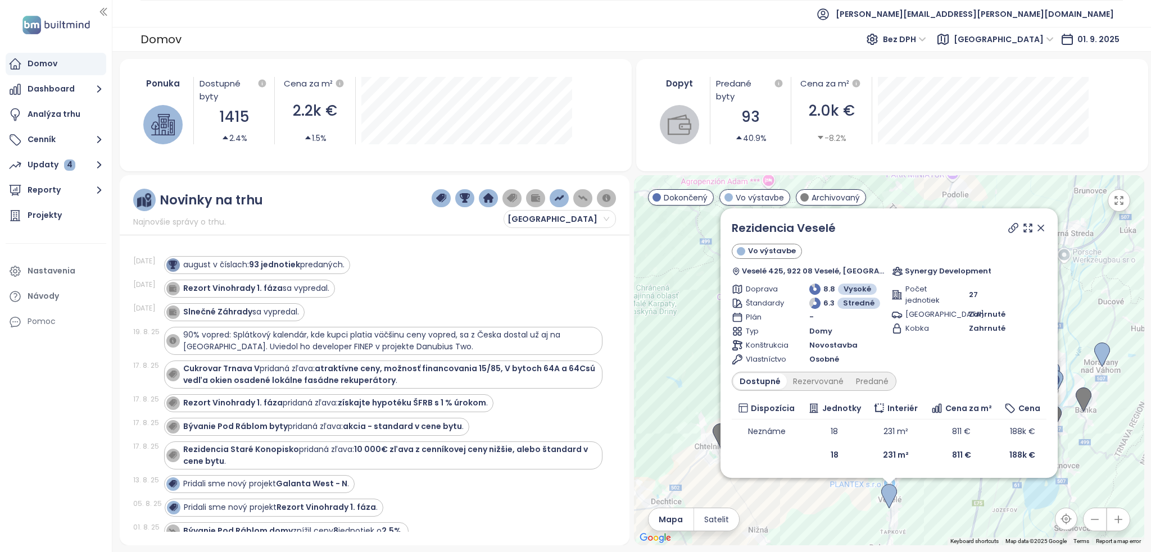
click at [682, 360] on div "Rezidencia Veselé Vo výstavbe Veselé 425, 922 08 Veselé, [GEOGRAPHIC_DATA] Syne…" at bounding box center [889, 360] width 510 height 370
click at [1040, 229] on icon at bounding box center [1040, 227] width 11 height 11
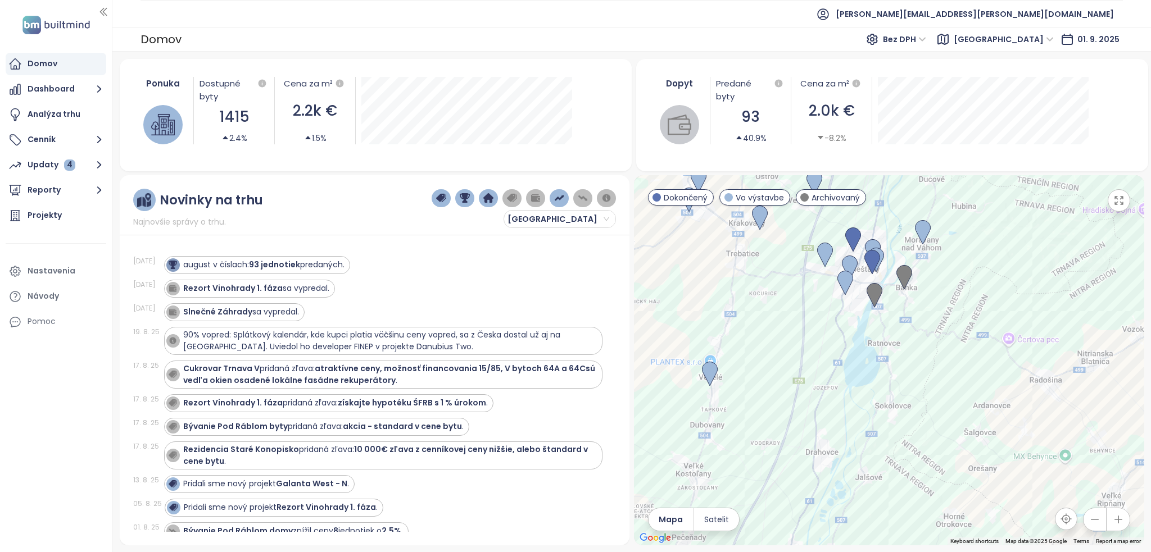
drag, startPoint x: 1034, startPoint y: 347, endPoint x: 852, endPoint y: 224, distance: 219.4
click at [852, 224] on div at bounding box center [889, 360] width 510 height 370
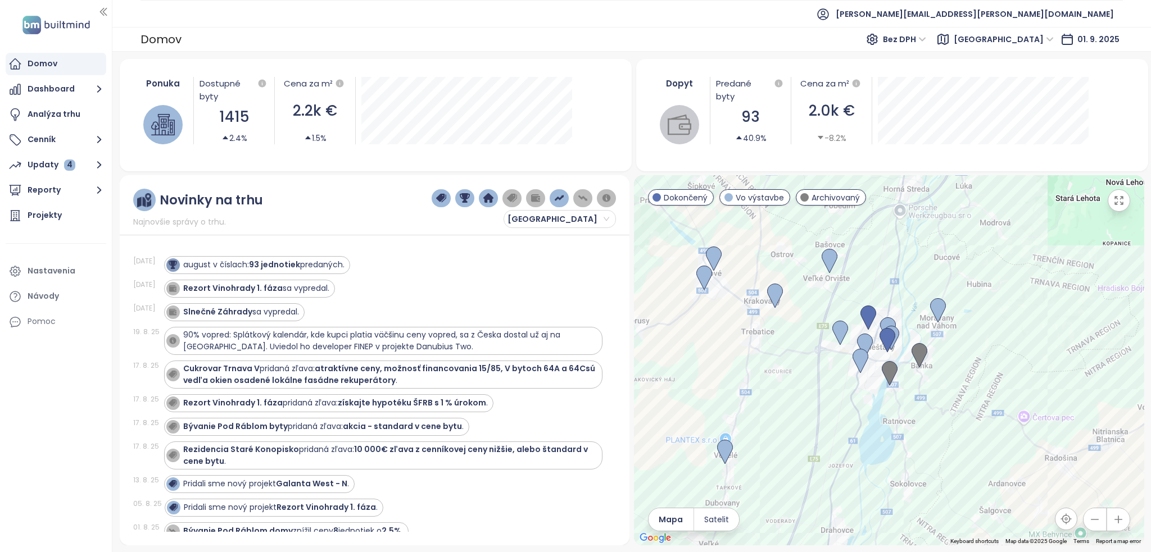
drag, startPoint x: 863, startPoint y: 351, endPoint x: 877, endPoint y: 422, distance: 73.4
click at [877, 422] on div at bounding box center [889, 360] width 510 height 370
click at [773, 291] on img at bounding box center [775, 297] width 16 height 25
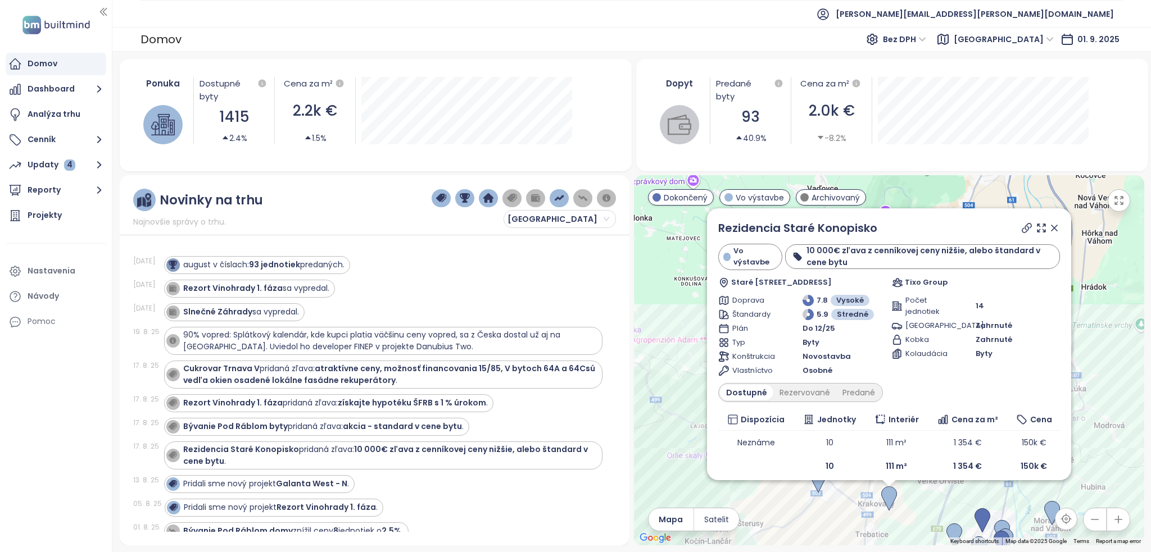
click at [1051, 229] on icon at bounding box center [1054, 228] width 6 height 6
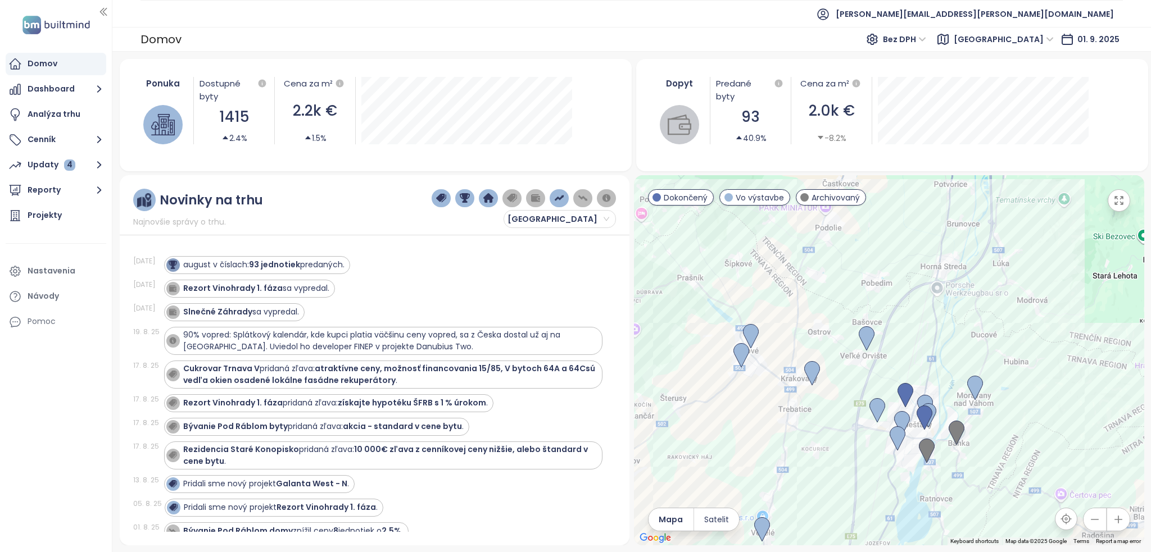
drag, startPoint x: 936, startPoint y: 438, endPoint x: 863, endPoint y: 322, distance: 137.6
click at [863, 322] on div at bounding box center [889, 360] width 510 height 370
click at [863, 336] on img at bounding box center [866, 338] width 16 height 25
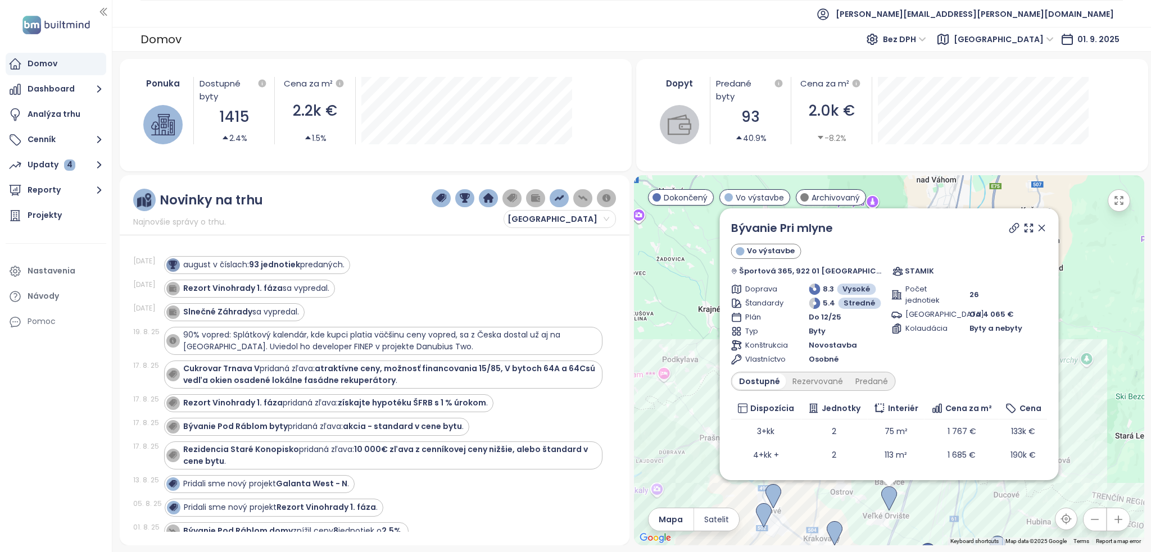
click at [1081, 276] on div "Bývanie Pri mlyne Vo výstavbe Športová 365, 922 01 [GEOGRAPHIC_DATA], [GEOGRAPH…" at bounding box center [889, 360] width 510 height 370
